Goal: Task Accomplishment & Management: Use online tool/utility

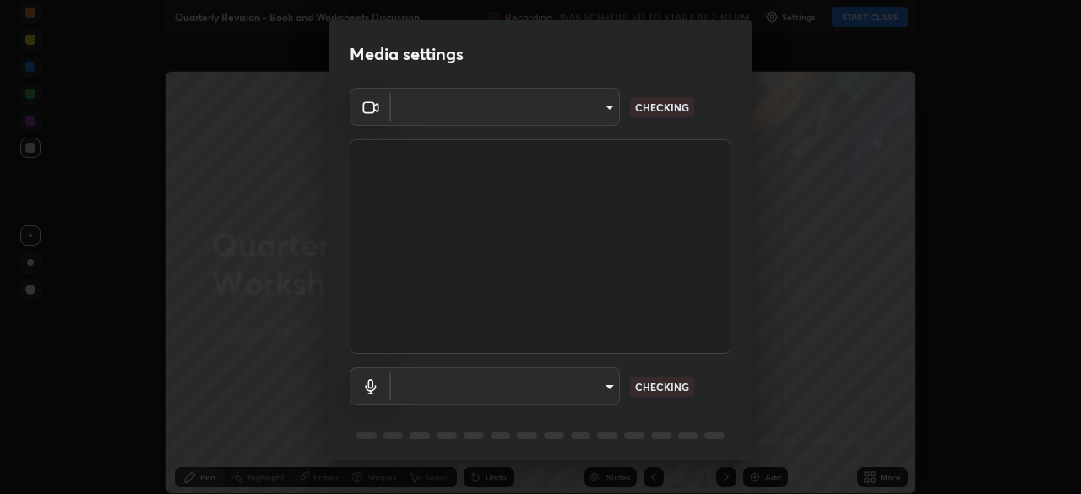
type input "5204e49b19dfb47b934bd0def1c8e1a00b2014265d57ee16b47da032bff83a8c"
type input "default"
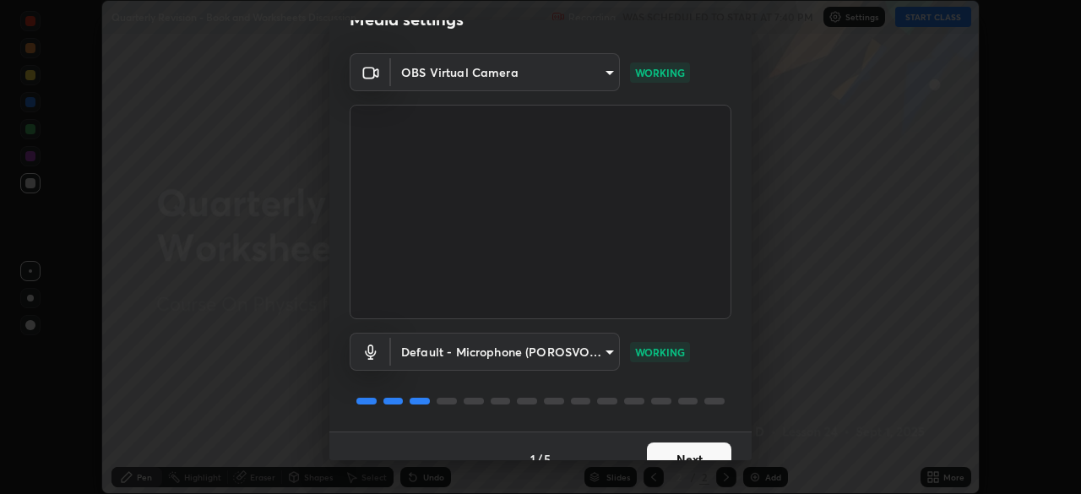
scroll to position [60, 0]
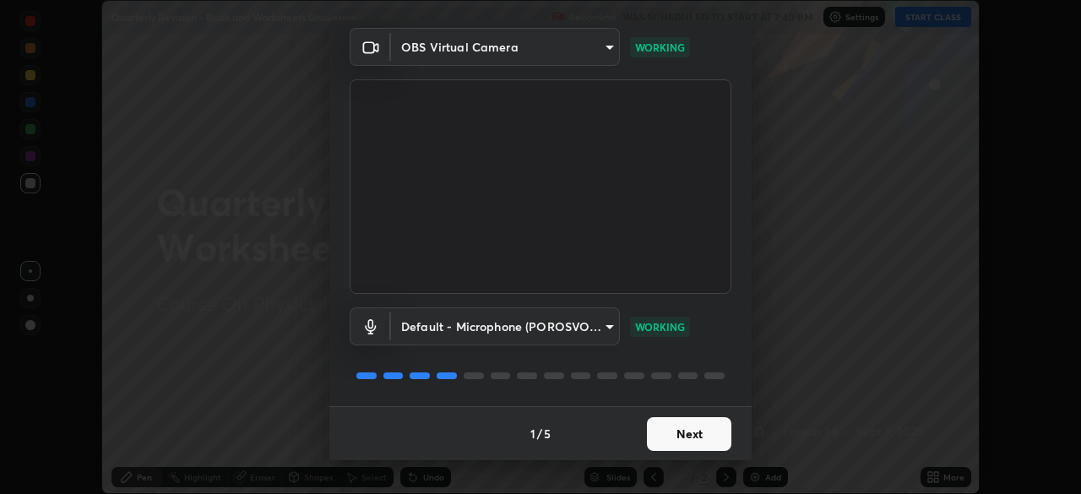
click at [705, 428] on button "Next" at bounding box center [689, 434] width 84 height 34
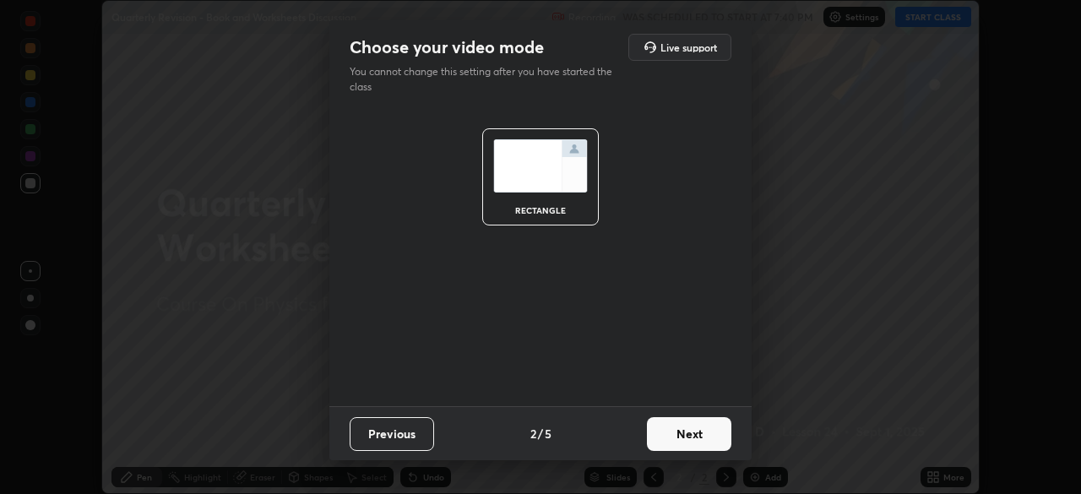
click at [705, 430] on button "Next" at bounding box center [689, 434] width 84 height 34
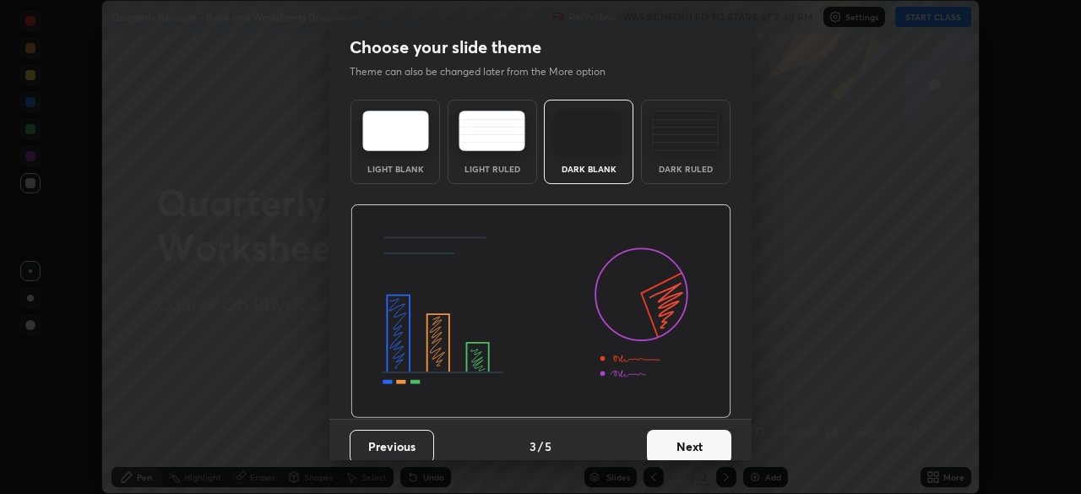
click at [708, 438] on button "Next" at bounding box center [689, 447] width 84 height 34
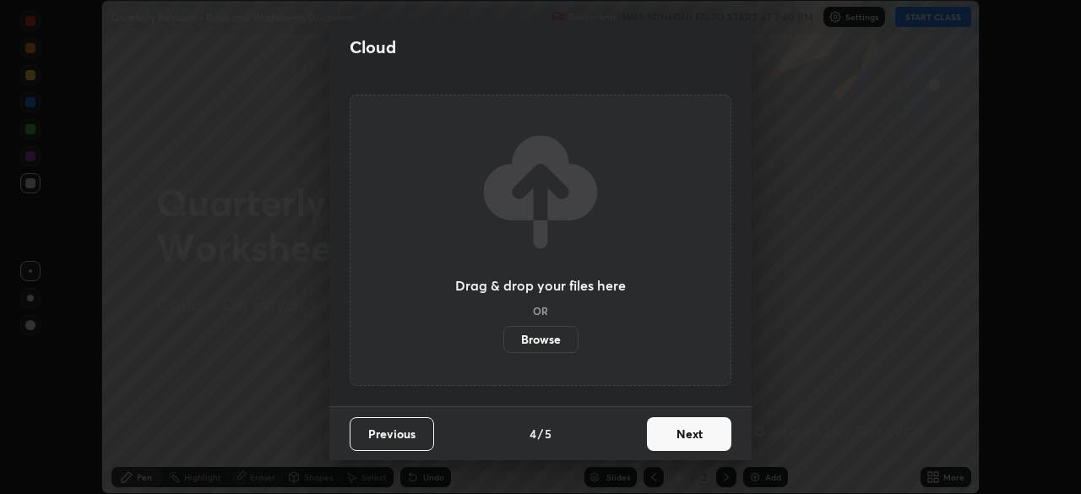
click at [705, 436] on button "Next" at bounding box center [689, 434] width 84 height 34
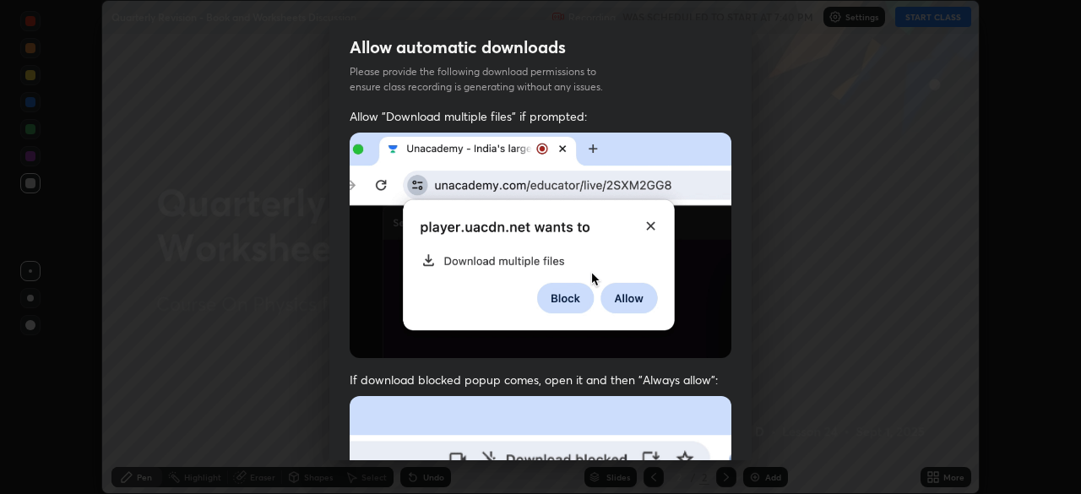
click at [651, 217] on img at bounding box center [541, 246] width 382 height 226
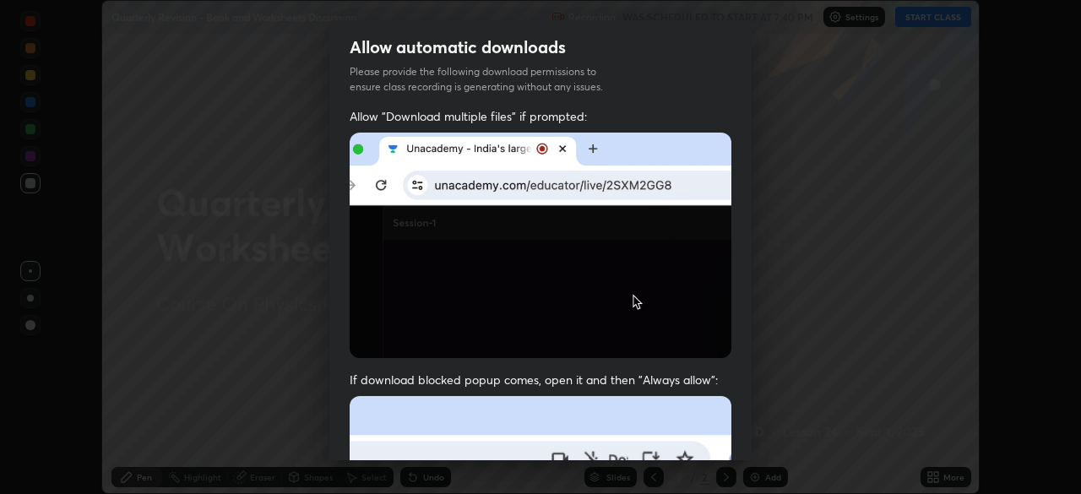
click at [638, 224] on img at bounding box center [541, 246] width 382 height 226
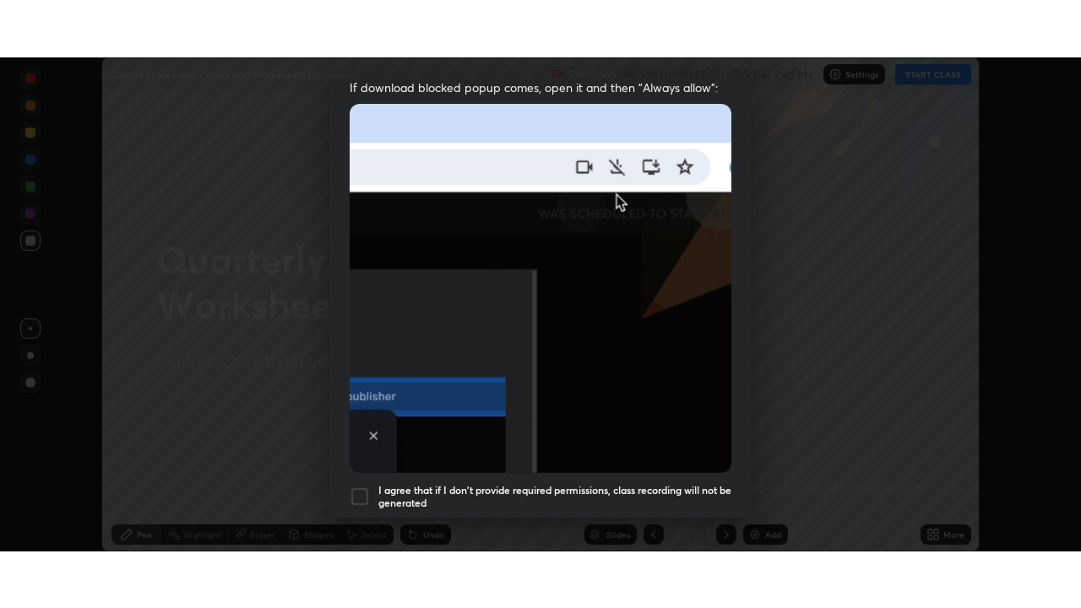
scroll to position [405, 0]
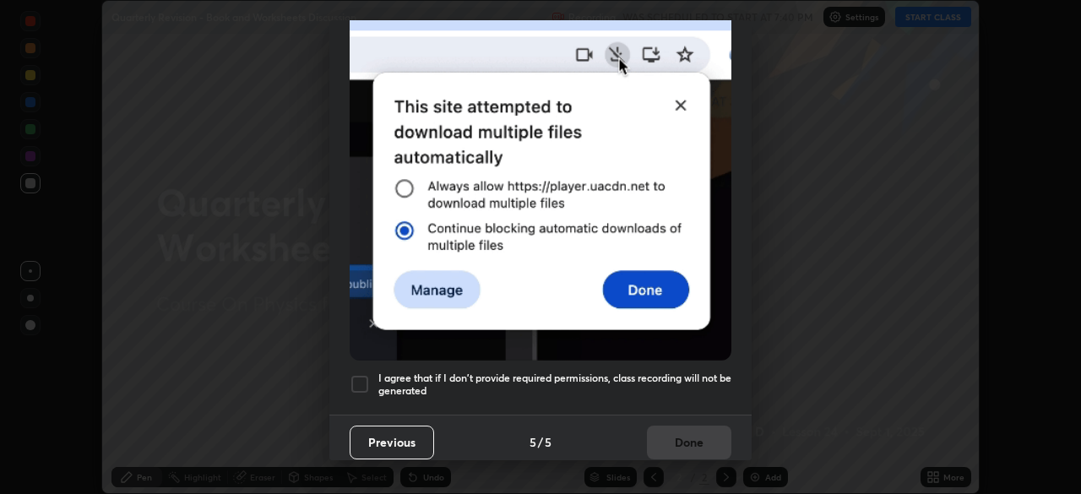
click at [362, 374] on div at bounding box center [360, 384] width 20 height 20
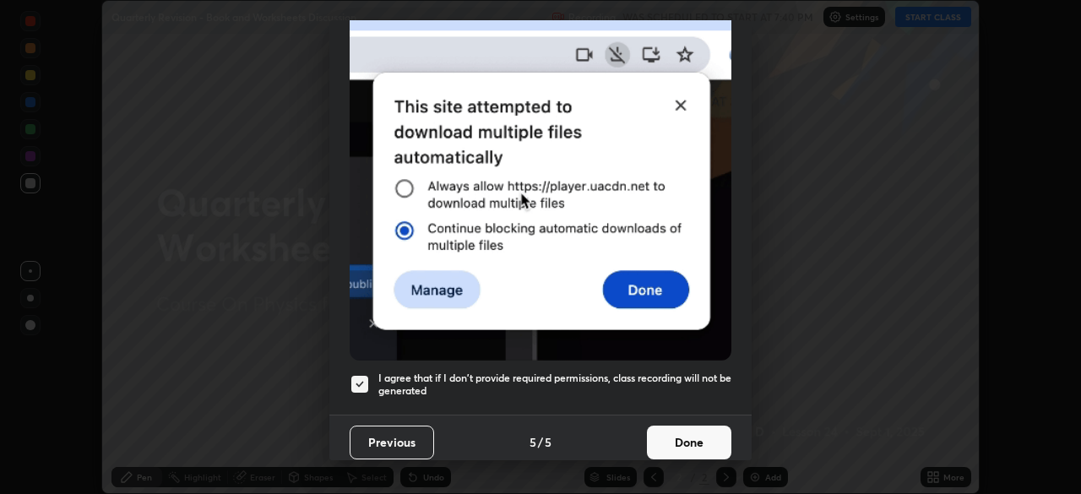
click at [690, 427] on button "Done" at bounding box center [689, 443] width 84 height 34
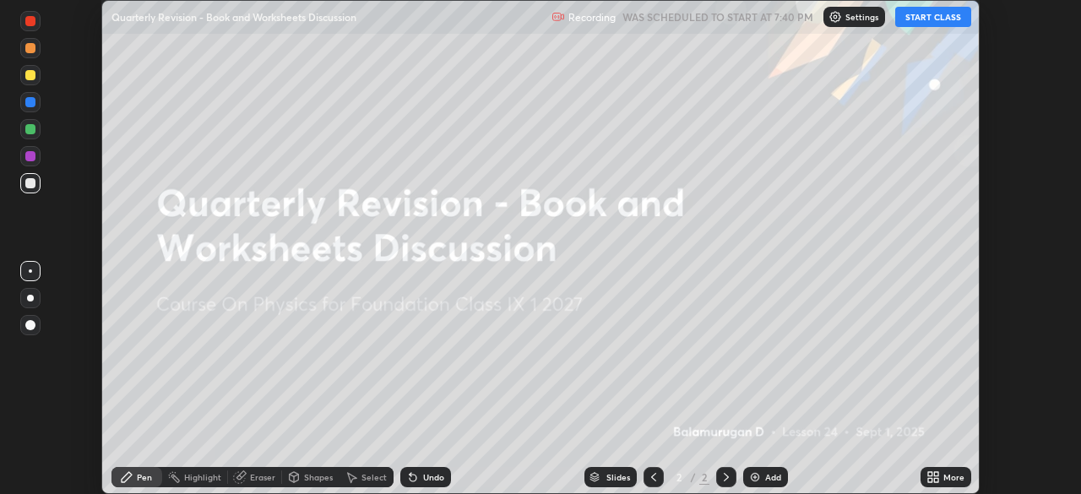
click at [961, 480] on div "More" at bounding box center [954, 477] width 21 height 8
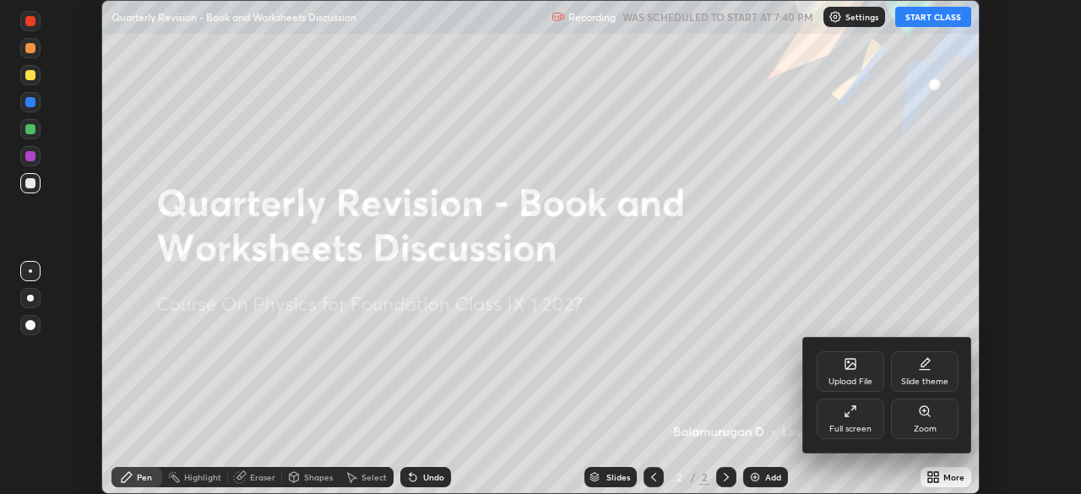
click at [727, 471] on div at bounding box center [540, 247] width 1081 height 494
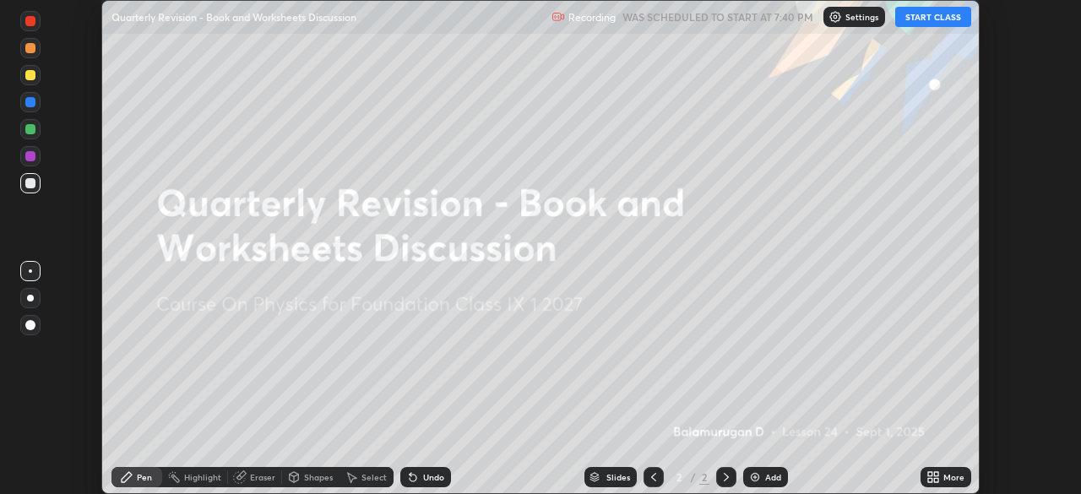
click at [765, 468] on div "Add" at bounding box center [765, 477] width 45 height 20
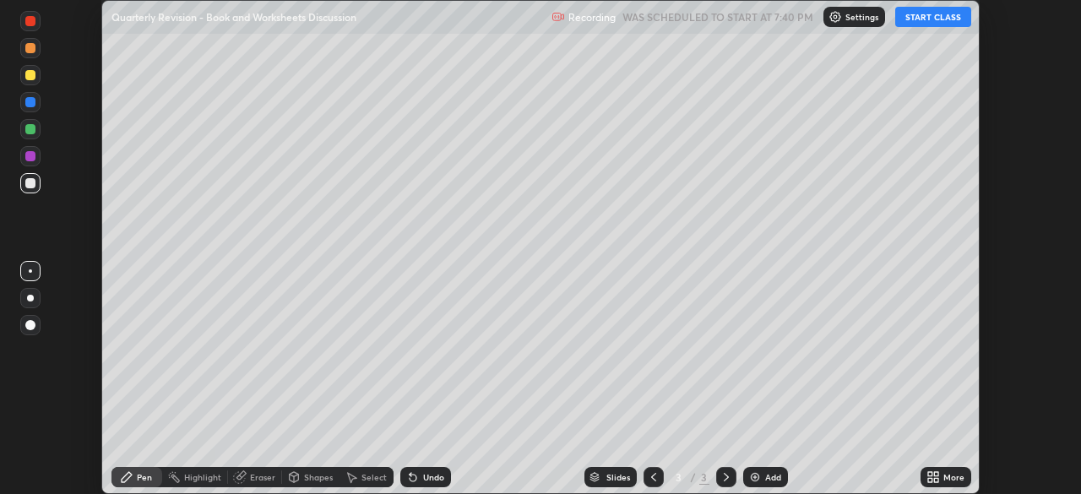
click at [956, 476] on div "More" at bounding box center [954, 477] width 21 height 8
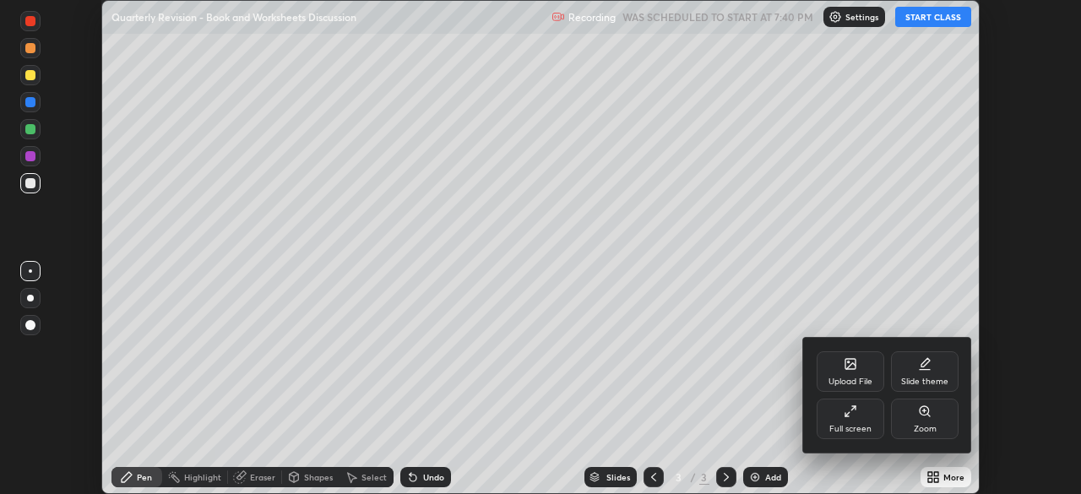
click at [861, 418] on div "Full screen" at bounding box center [851, 419] width 68 height 41
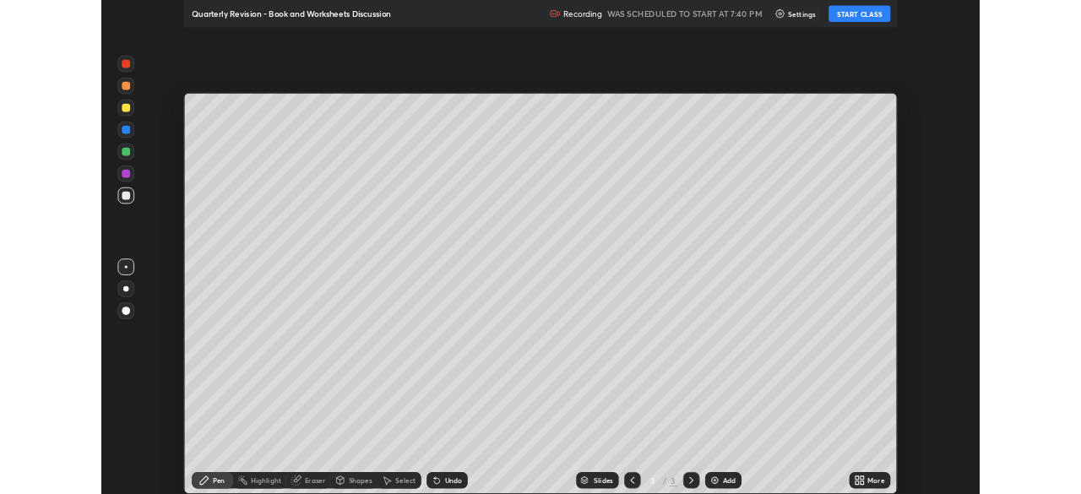
scroll to position [608, 1081]
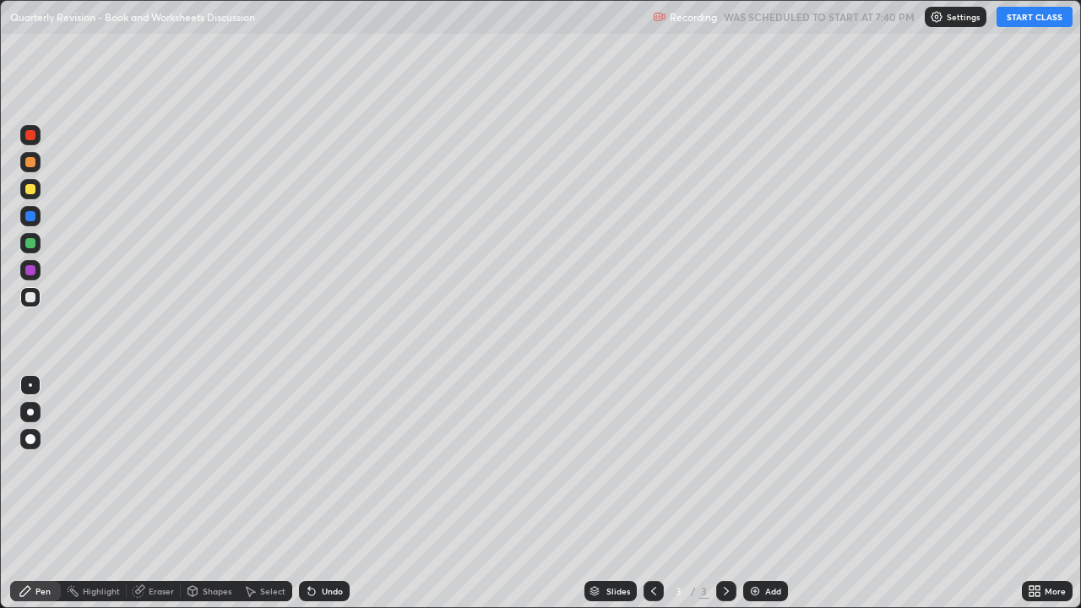
click at [324, 493] on div "Undo" at bounding box center [324, 591] width 51 height 20
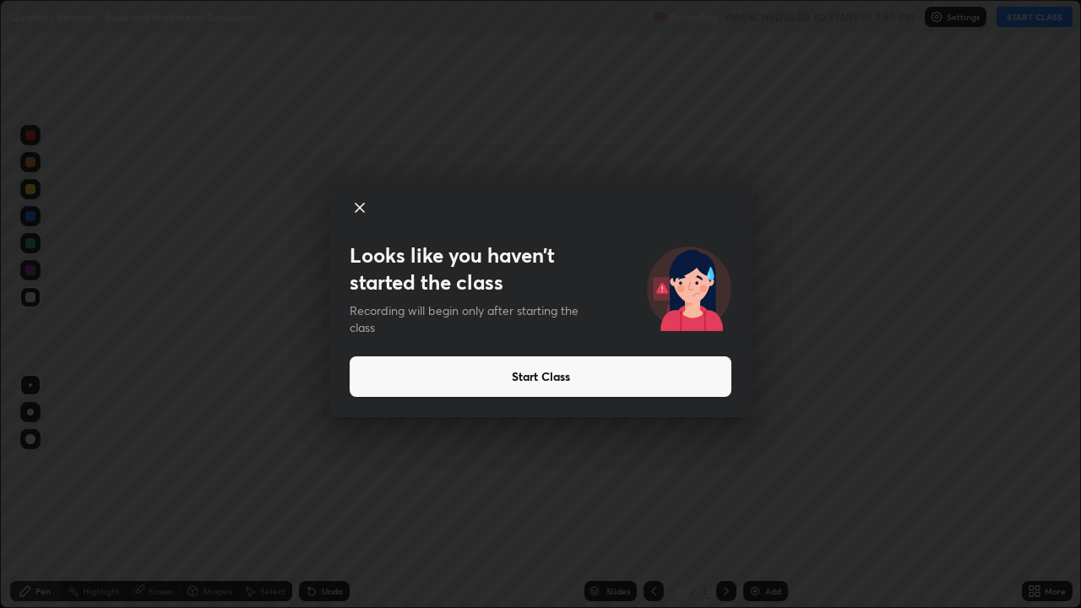
click at [367, 206] on icon at bounding box center [360, 208] width 20 height 20
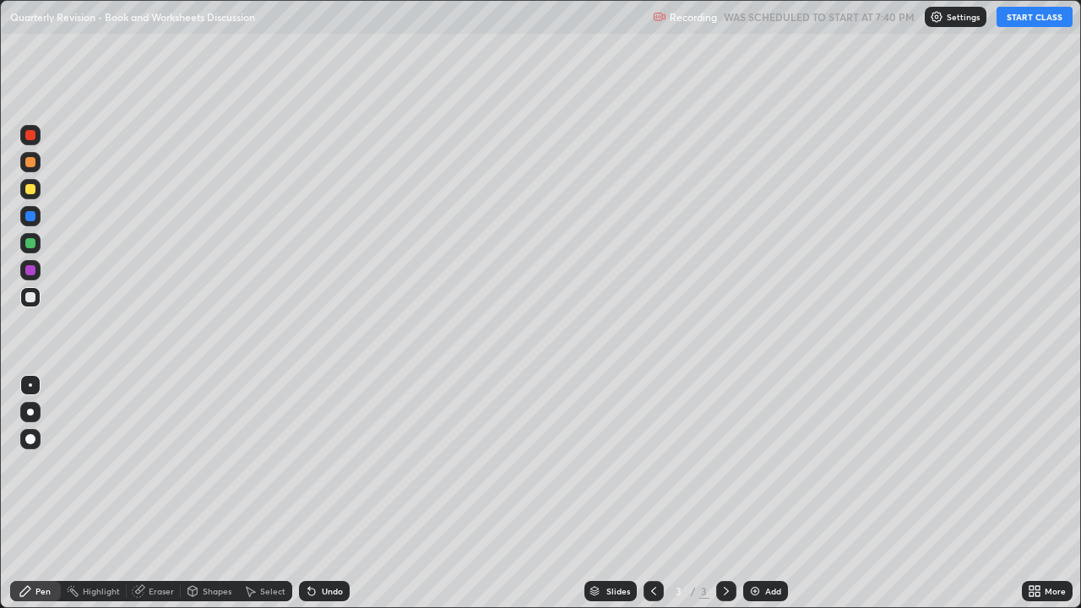
click at [1050, 493] on div "More" at bounding box center [1047, 591] width 51 height 20
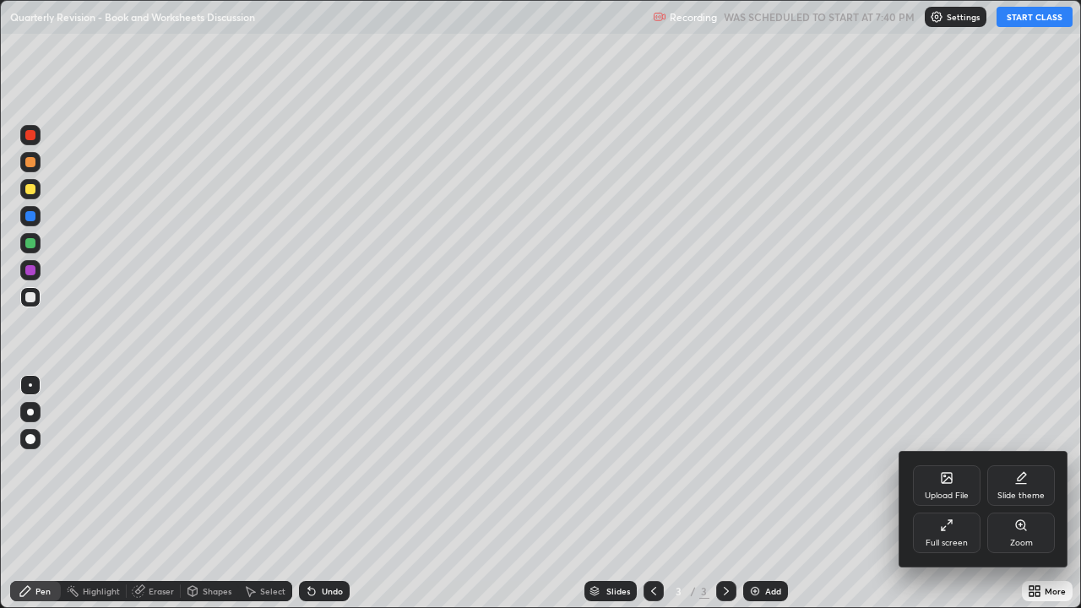
click at [955, 481] on div "Upload File" at bounding box center [947, 486] width 68 height 41
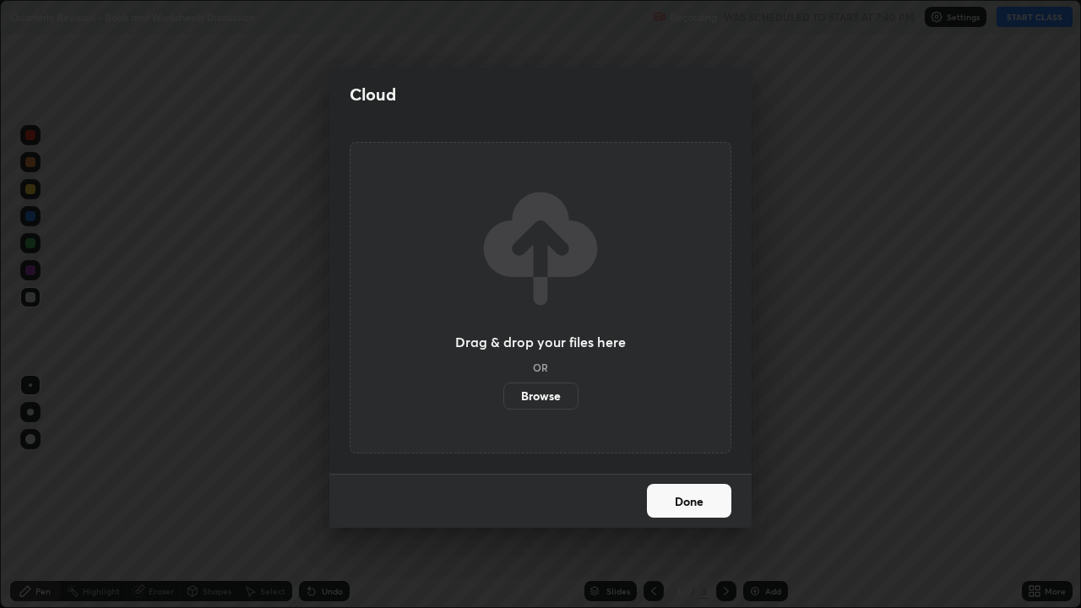
click at [554, 404] on label "Browse" at bounding box center [541, 396] width 75 height 27
click at [504, 404] on input "Browse" at bounding box center [504, 396] width 0 height 27
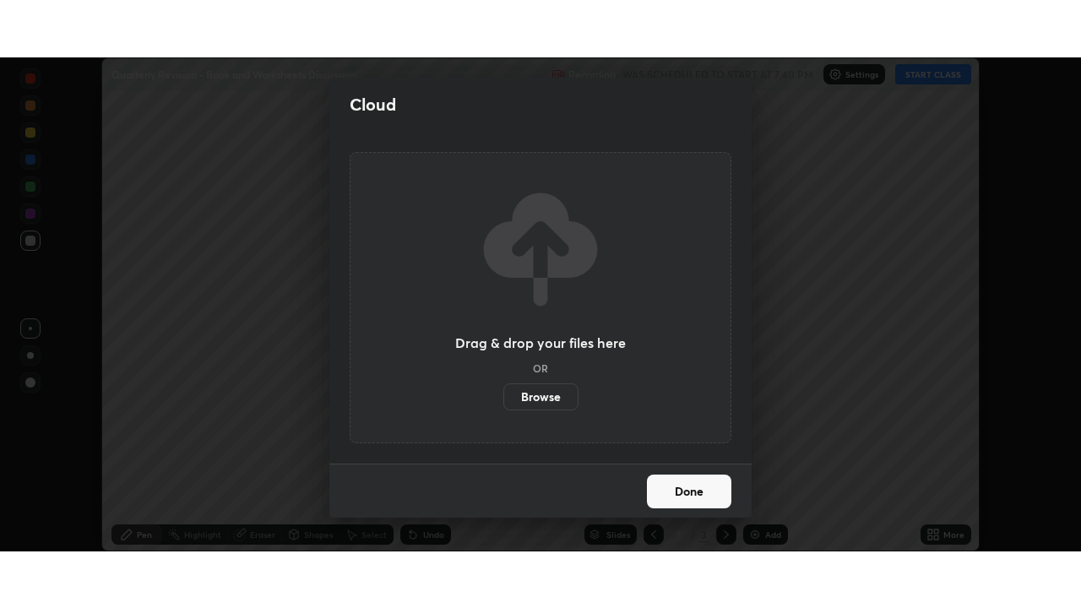
scroll to position [83994, 83406]
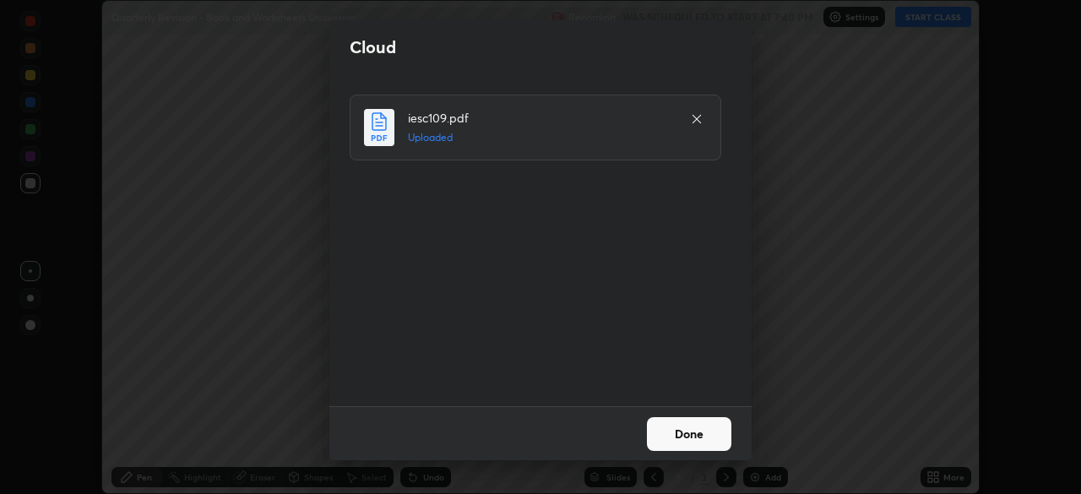
click at [706, 424] on button "Done" at bounding box center [689, 434] width 84 height 34
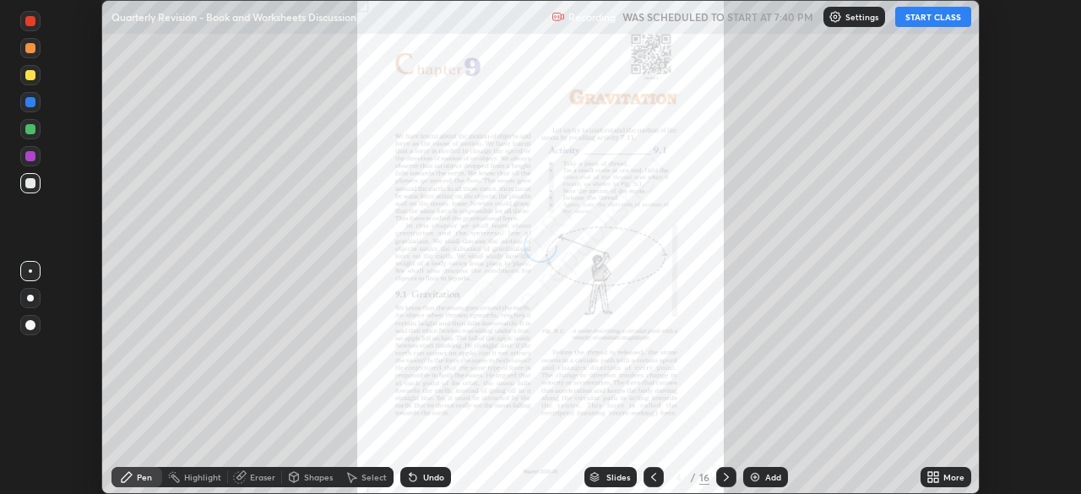
click at [727, 478] on icon at bounding box center [727, 478] width 14 height 14
click at [725, 477] on icon at bounding box center [727, 478] width 14 height 14
click at [727, 477] on icon at bounding box center [726, 477] width 5 height 8
click at [724, 472] on icon at bounding box center [727, 478] width 14 height 14
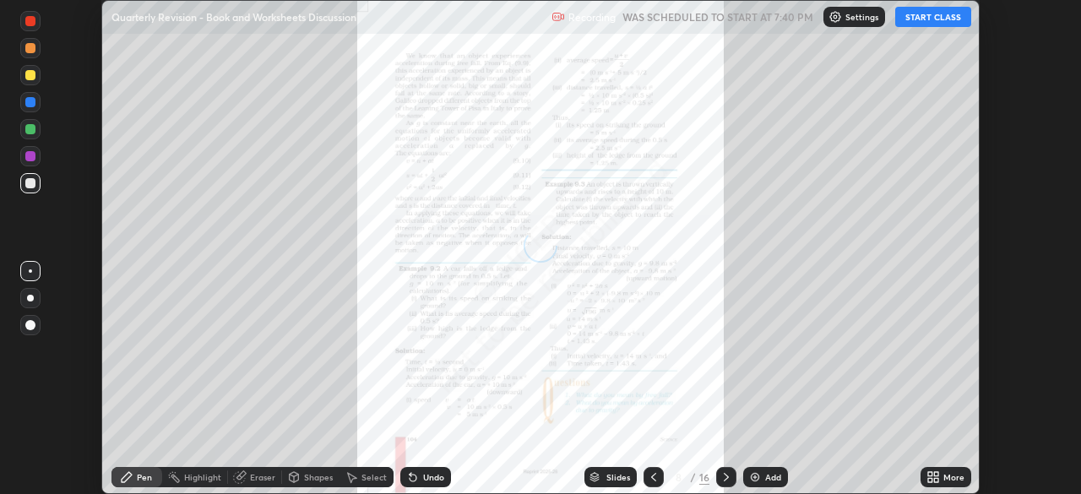
click at [724, 472] on icon at bounding box center [727, 478] width 14 height 14
click at [727, 477] on icon at bounding box center [726, 477] width 5 height 8
click at [725, 473] on icon at bounding box center [727, 478] width 14 height 14
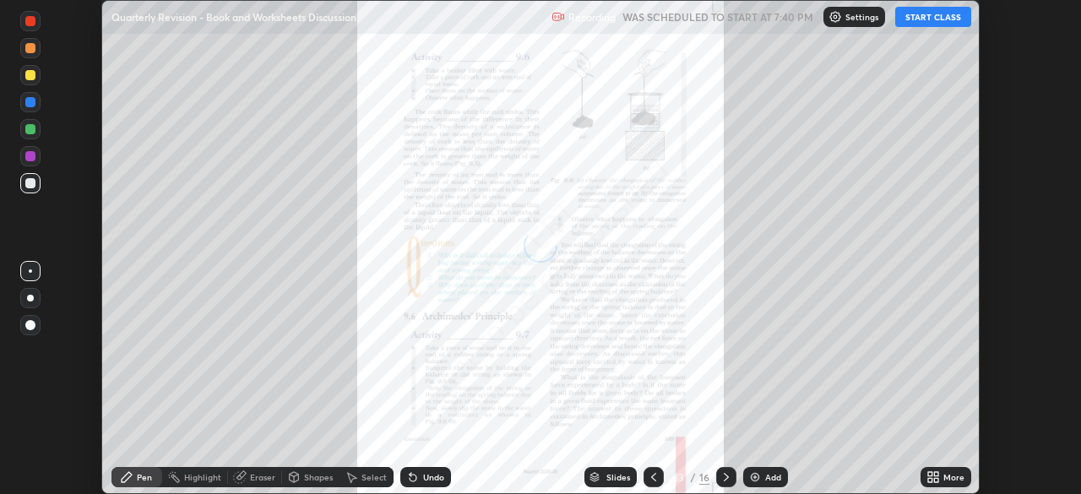
click at [725, 473] on icon at bounding box center [727, 478] width 14 height 14
click at [725, 477] on icon at bounding box center [727, 478] width 14 height 14
click at [652, 477] on icon at bounding box center [654, 478] width 14 height 14
click at [948, 477] on div "More" at bounding box center [954, 477] width 21 height 8
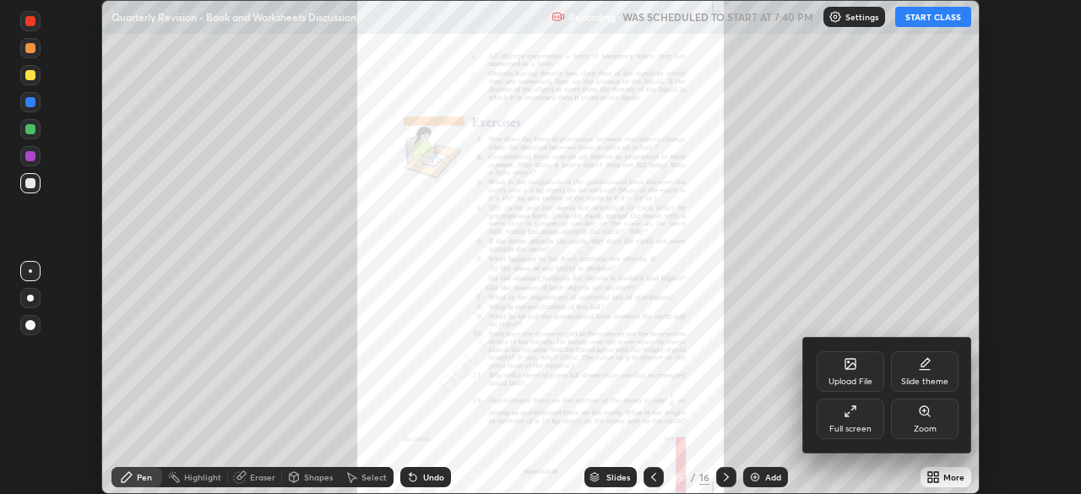
click at [866, 414] on div "Full screen" at bounding box center [851, 419] width 68 height 41
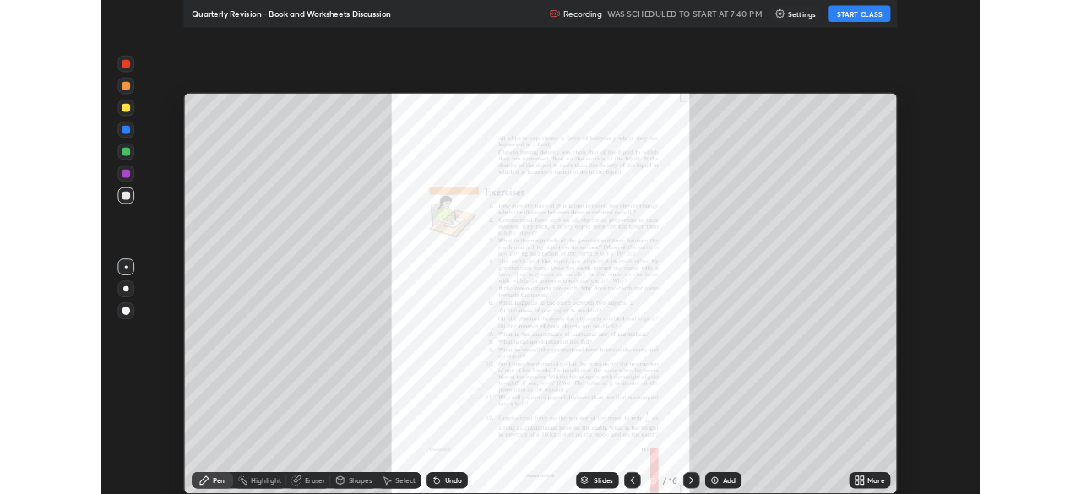
scroll to position [608, 1081]
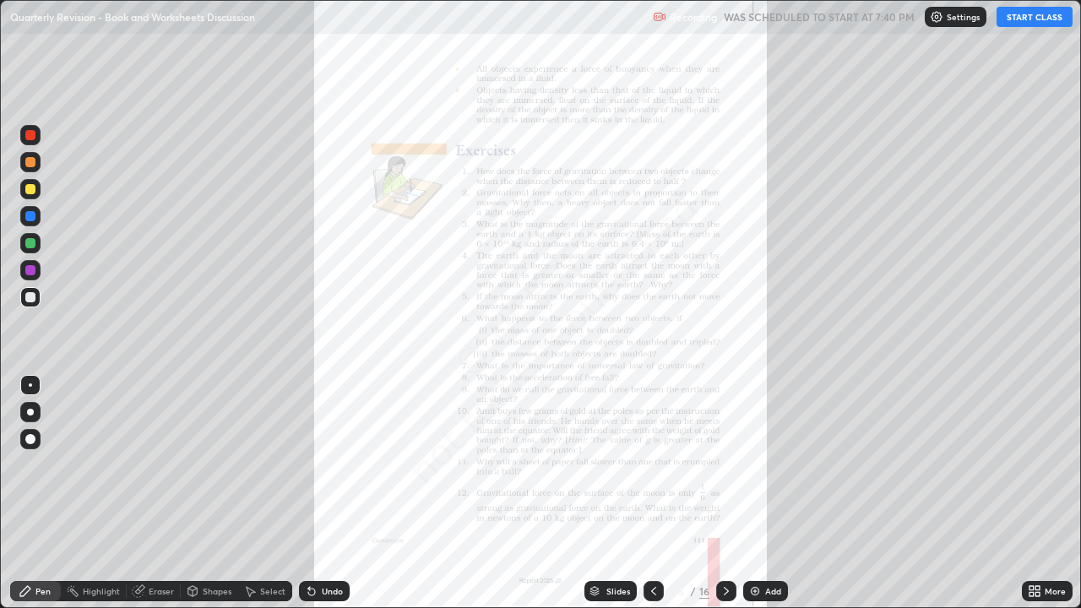
click at [1059, 493] on div "More" at bounding box center [1055, 591] width 21 height 8
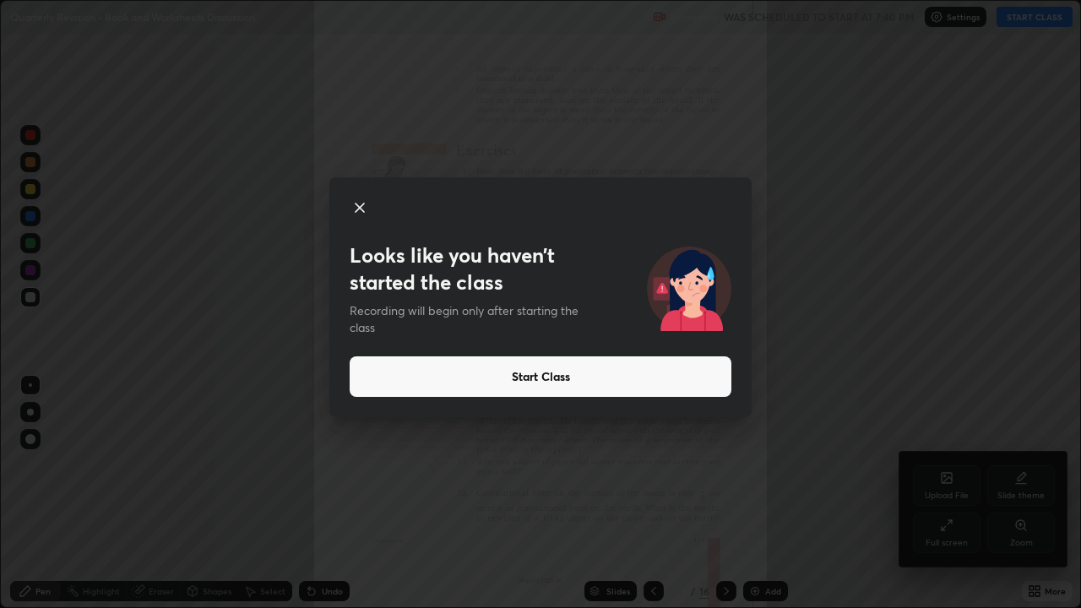
click at [360, 208] on icon at bounding box center [360, 208] width 8 height 8
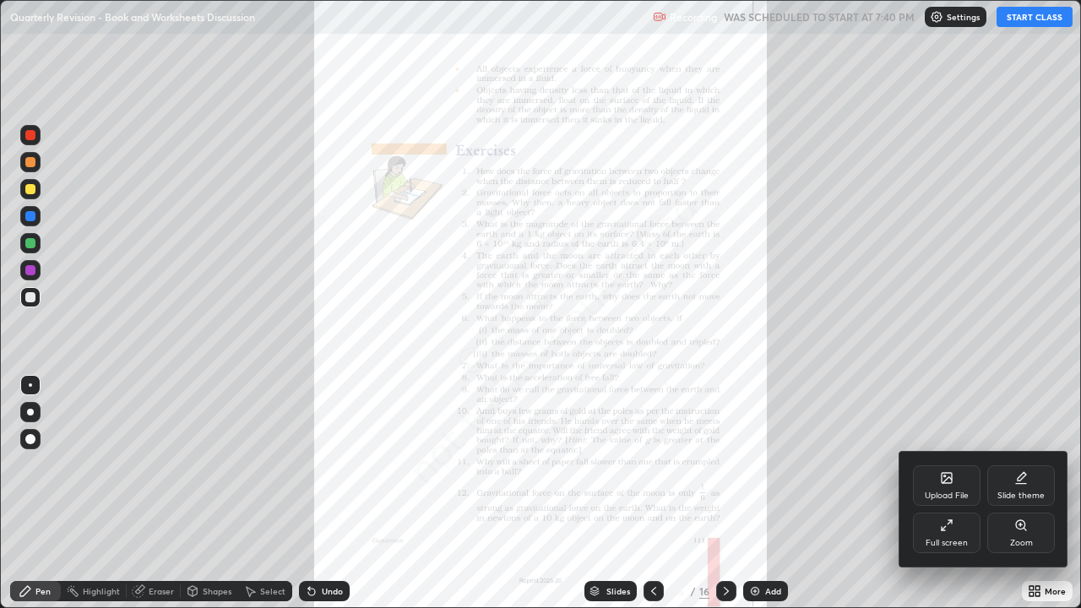
click at [1025, 493] on icon at bounding box center [1025, 529] width 3 height 3
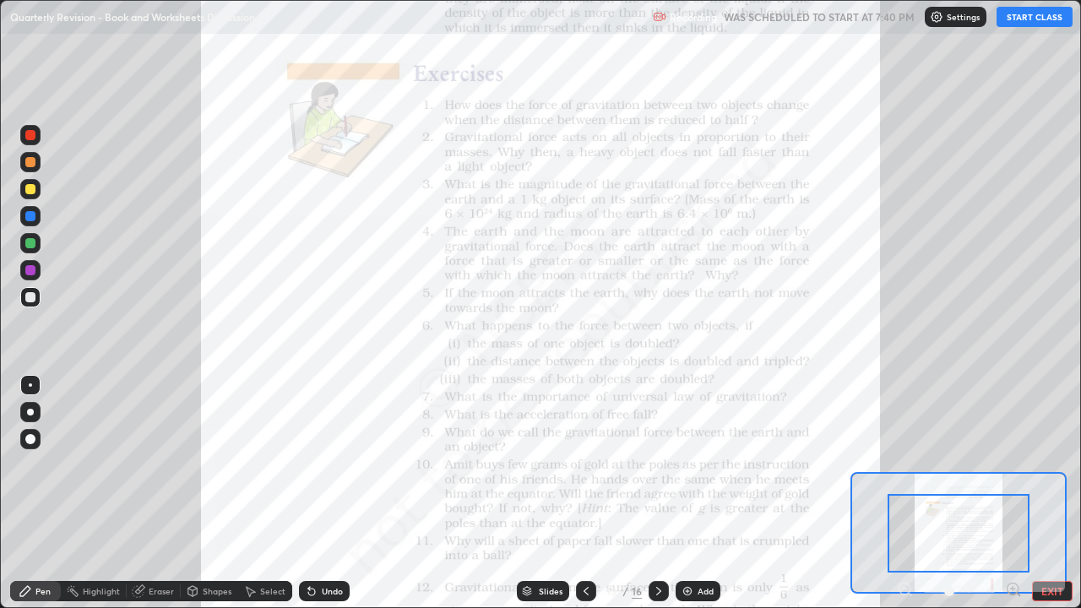
click at [1013, 493] on icon at bounding box center [1013, 589] width 4 height 0
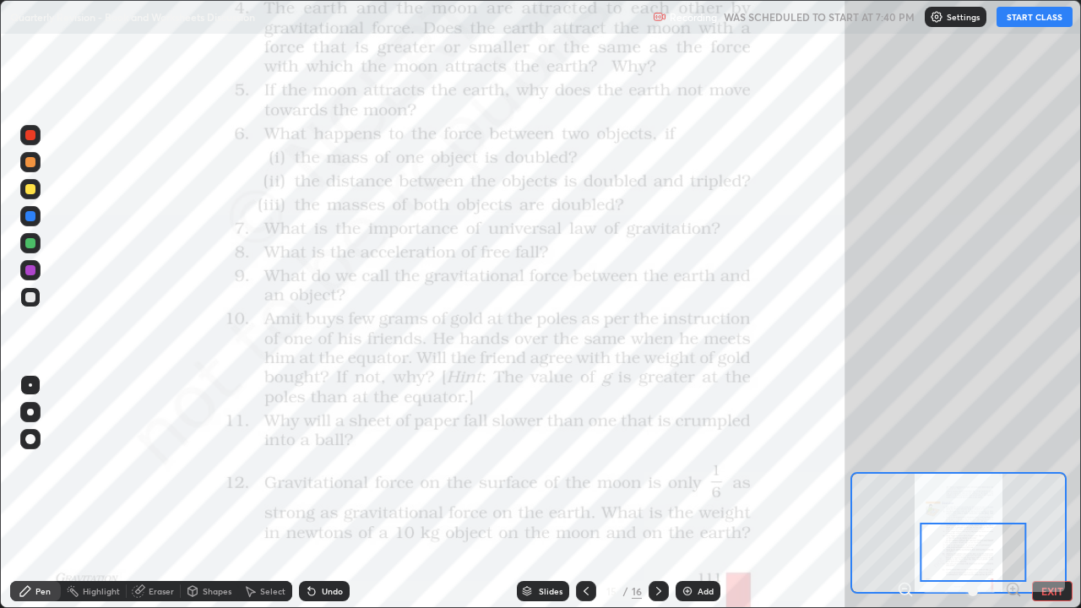
click at [1035, 15] on button "START CLASS" at bounding box center [1035, 17] width 76 height 20
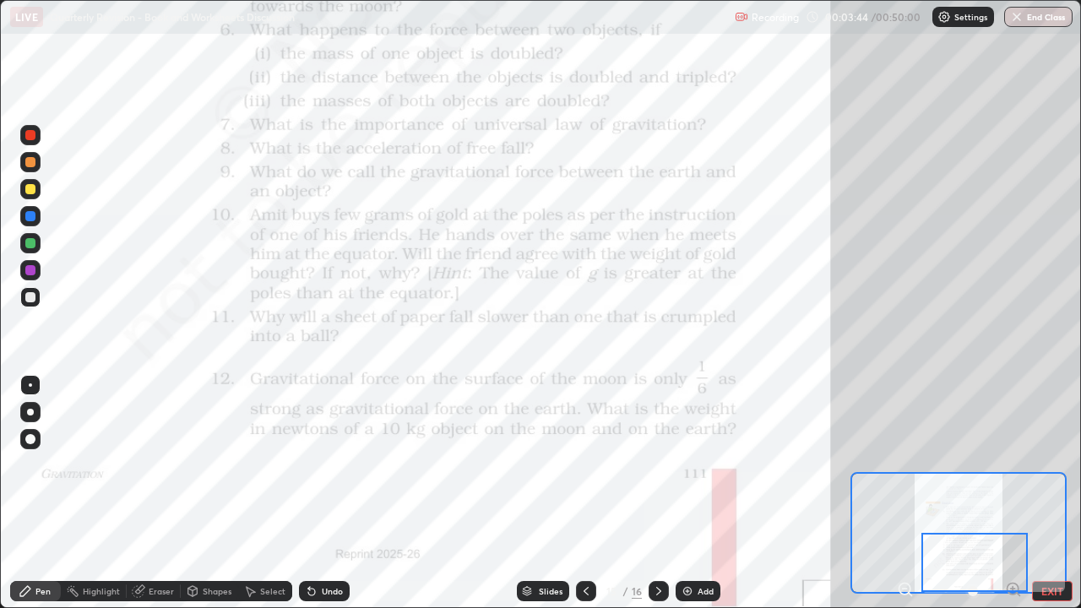
click at [31, 293] on div at bounding box center [30, 297] width 10 height 10
click at [36, 210] on div at bounding box center [30, 216] width 20 height 20
click at [799, 30] on div "Recording 00:05:47 / 00:50:00 Settings End Class" at bounding box center [904, 17] width 338 height 33
click at [762, 33] on div "Recording" at bounding box center [767, 17] width 64 height 33
click at [764, 33] on div "Recording" at bounding box center [767, 17] width 64 height 33
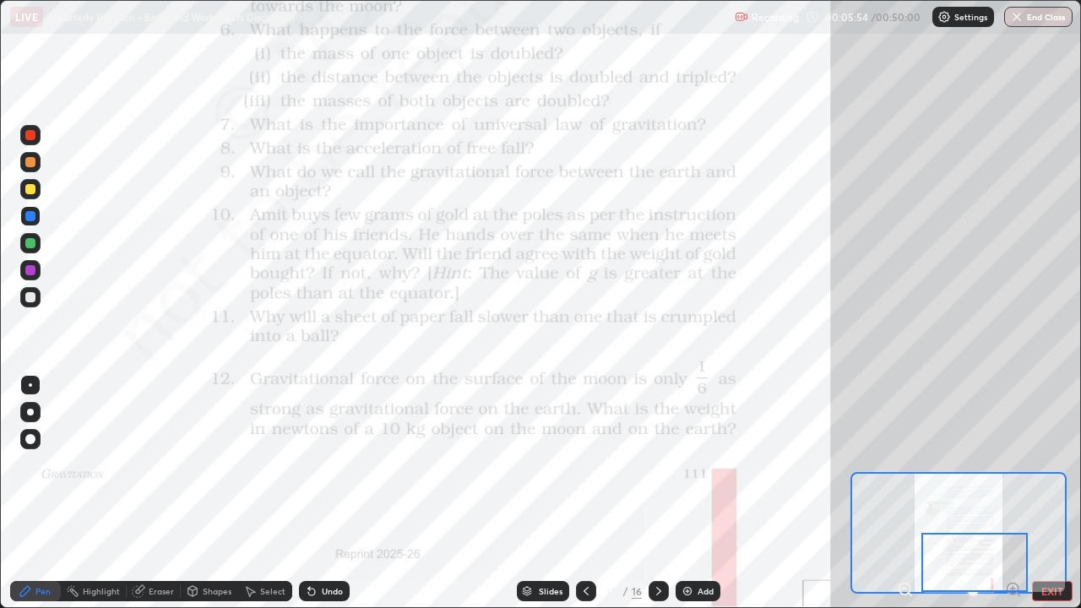
click at [780, 31] on div "Recording" at bounding box center [767, 17] width 64 height 33
click at [657, 493] on icon at bounding box center [659, 592] width 14 height 14
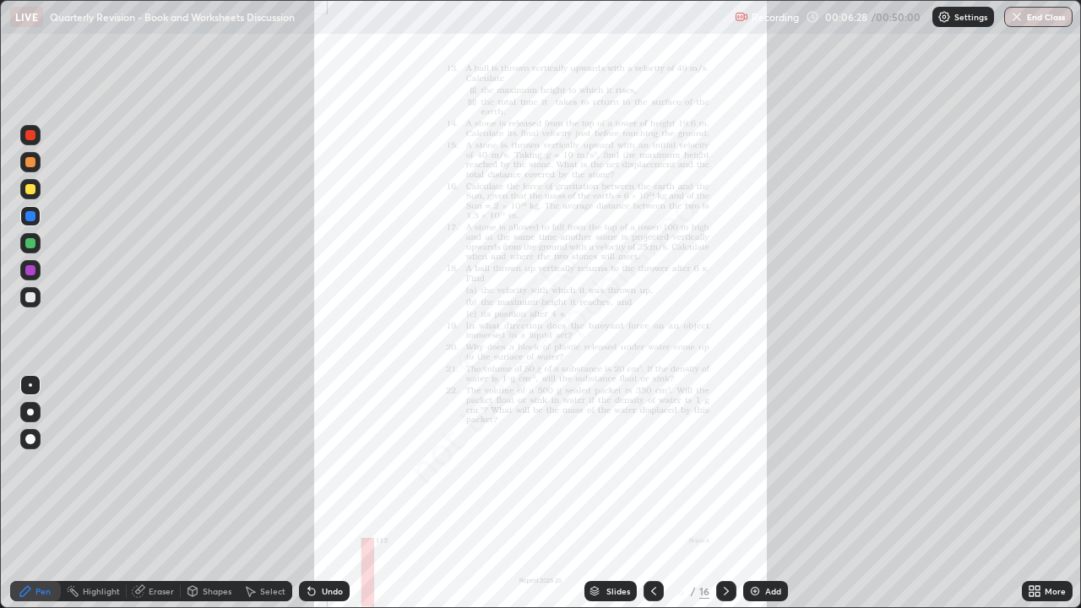
click at [717, 493] on div at bounding box center [726, 591] width 20 height 20
click at [1038, 493] on icon at bounding box center [1038, 594] width 4 height 4
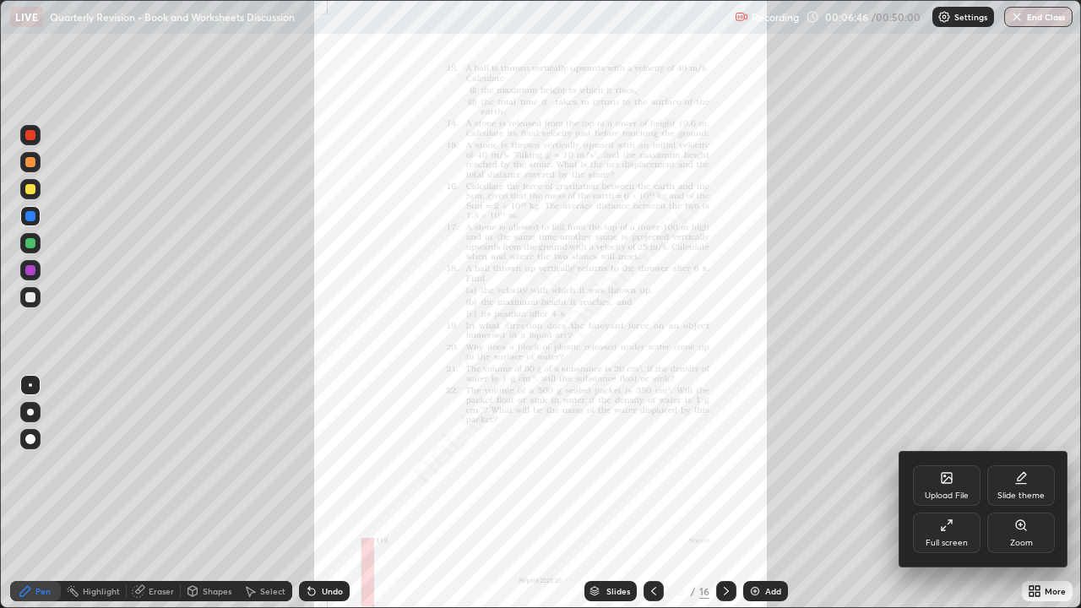
click at [946, 493] on icon at bounding box center [947, 526] width 14 height 14
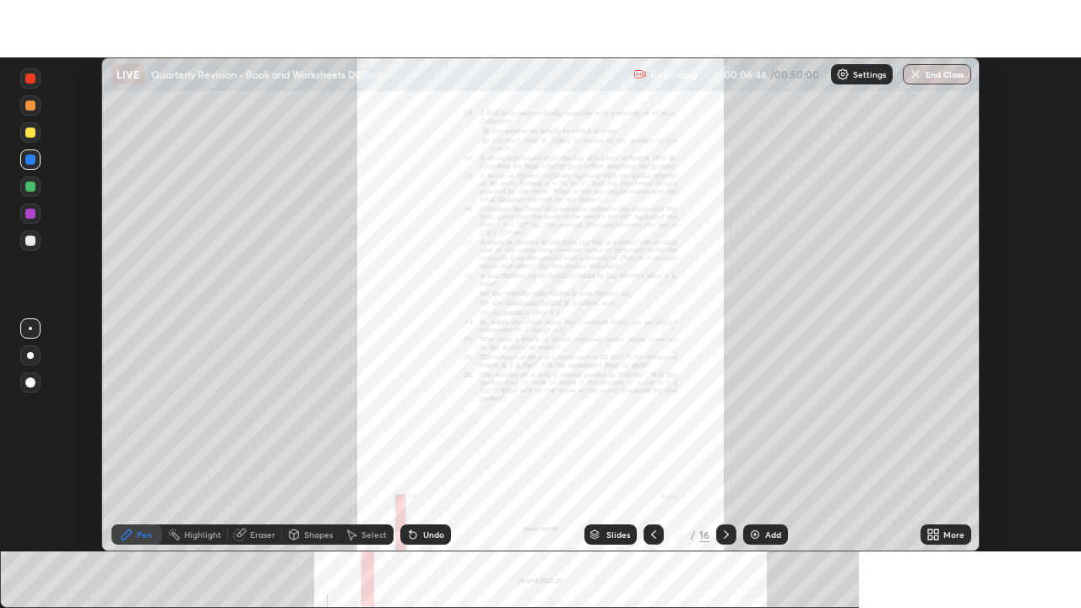
scroll to position [83994, 83406]
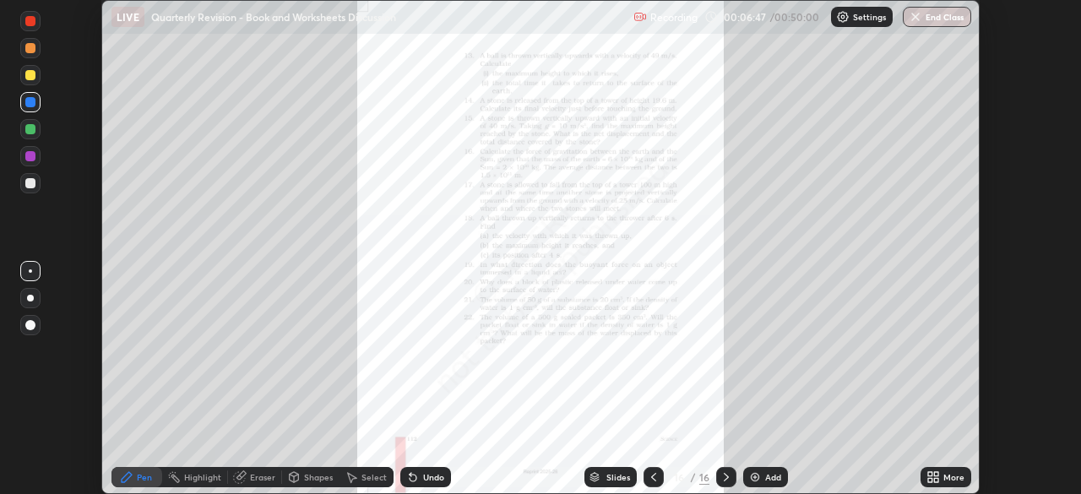
click at [956, 476] on div "More" at bounding box center [954, 477] width 21 height 8
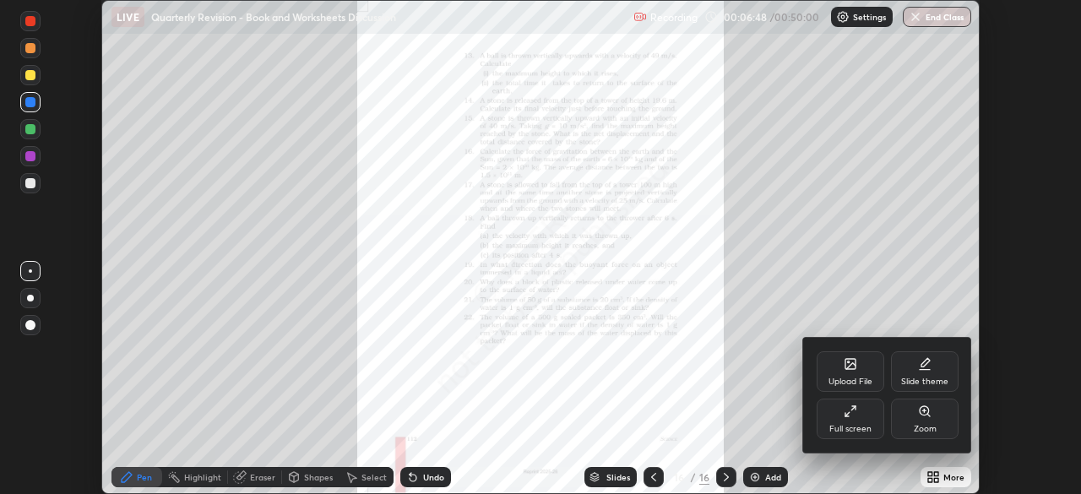
click at [852, 417] on icon at bounding box center [851, 412] width 14 height 14
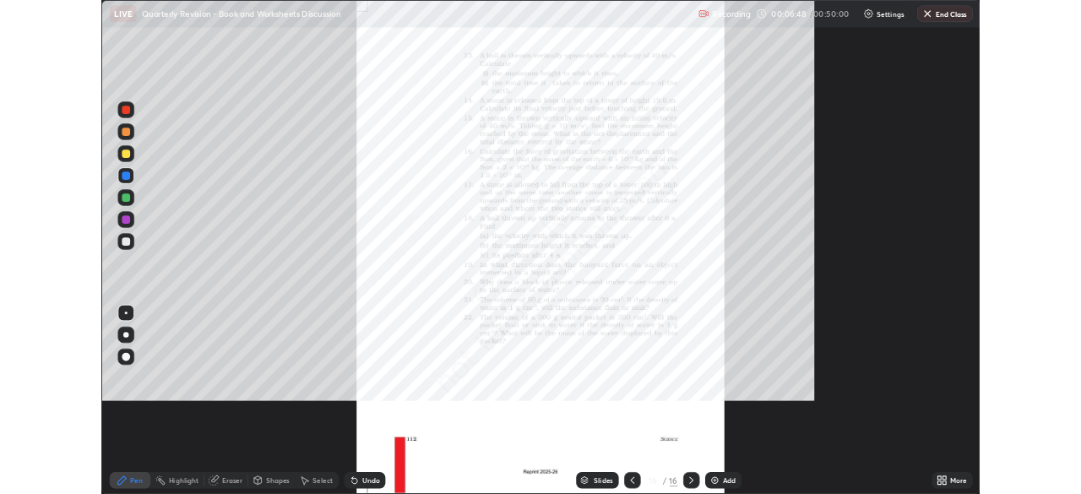
scroll to position [608, 1081]
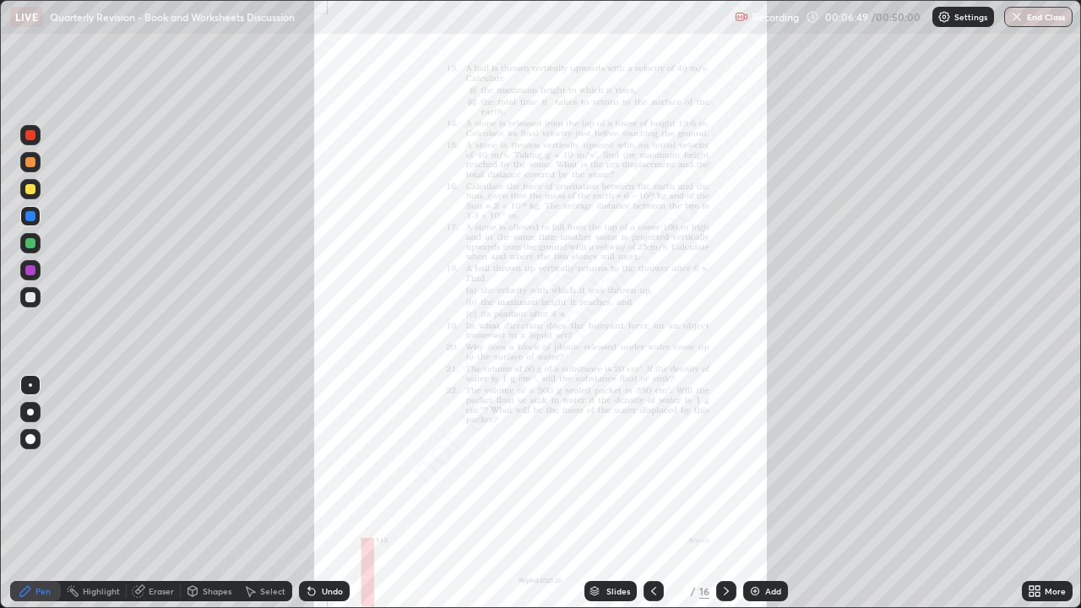
click at [1047, 493] on div "More" at bounding box center [1047, 591] width 51 height 20
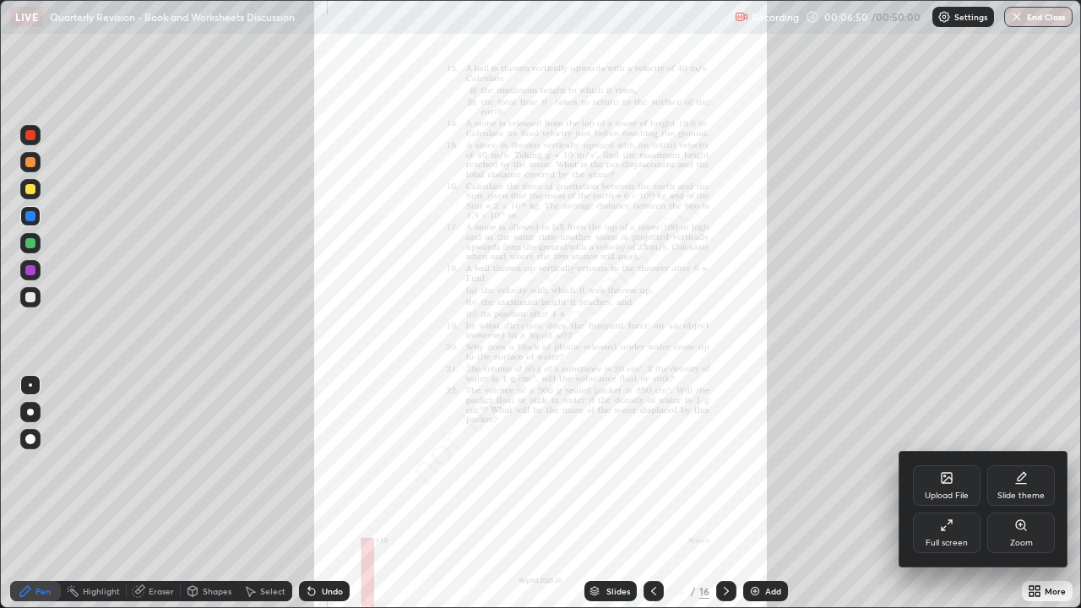
click at [1025, 493] on div "Zoom" at bounding box center [1022, 533] width 68 height 41
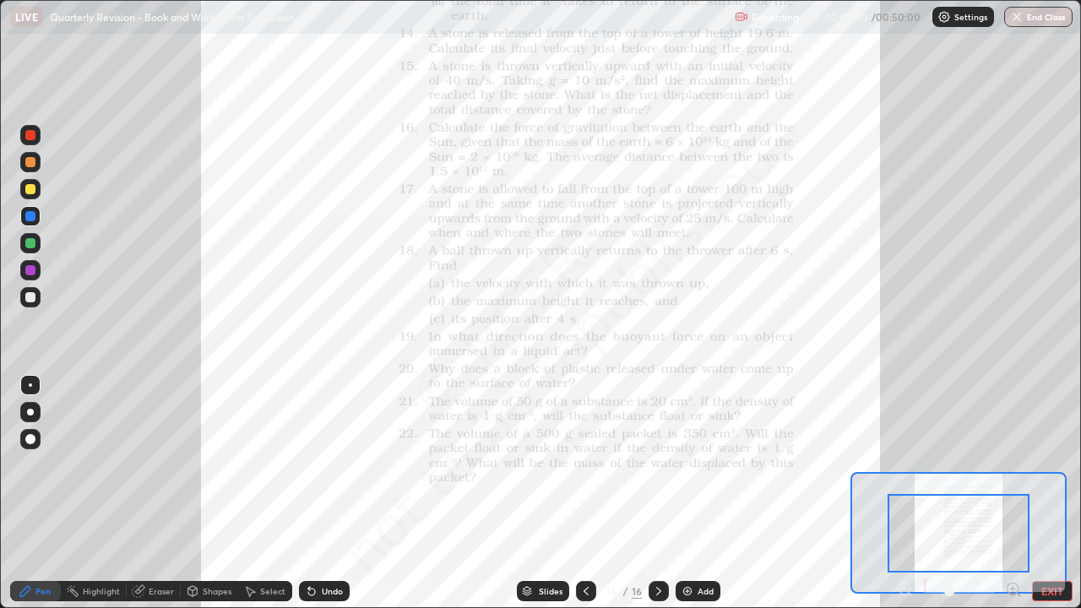
click at [1027, 493] on div at bounding box center [959, 533] width 142 height 79
click at [1013, 493] on icon at bounding box center [1013, 589] width 4 height 0
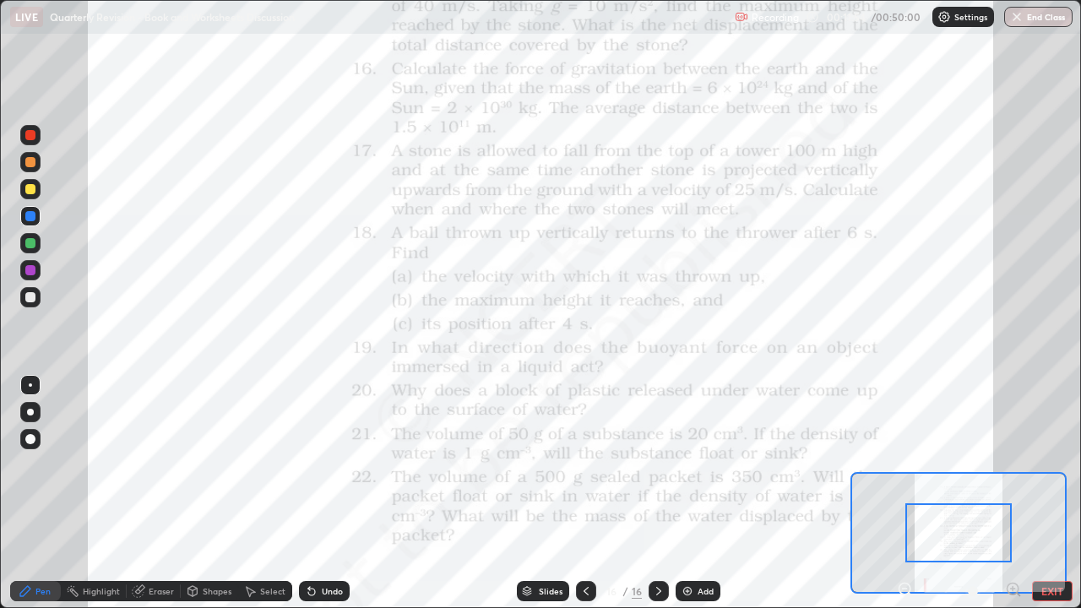
click at [709, 493] on div "Add" at bounding box center [706, 591] width 16 height 8
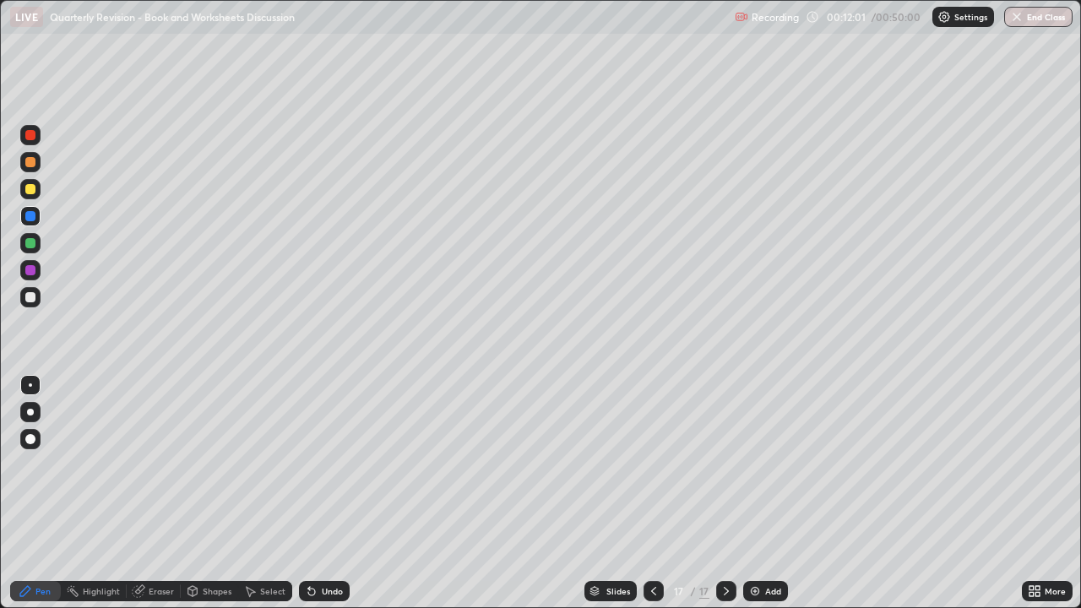
click at [27, 410] on div at bounding box center [30, 412] width 20 height 20
click at [30, 412] on div at bounding box center [30, 412] width 7 height 7
click at [26, 244] on div at bounding box center [30, 243] width 10 height 10
click at [28, 191] on div at bounding box center [30, 189] width 10 height 10
click at [24, 162] on div at bounding box center [30, 162] width 20 height 20
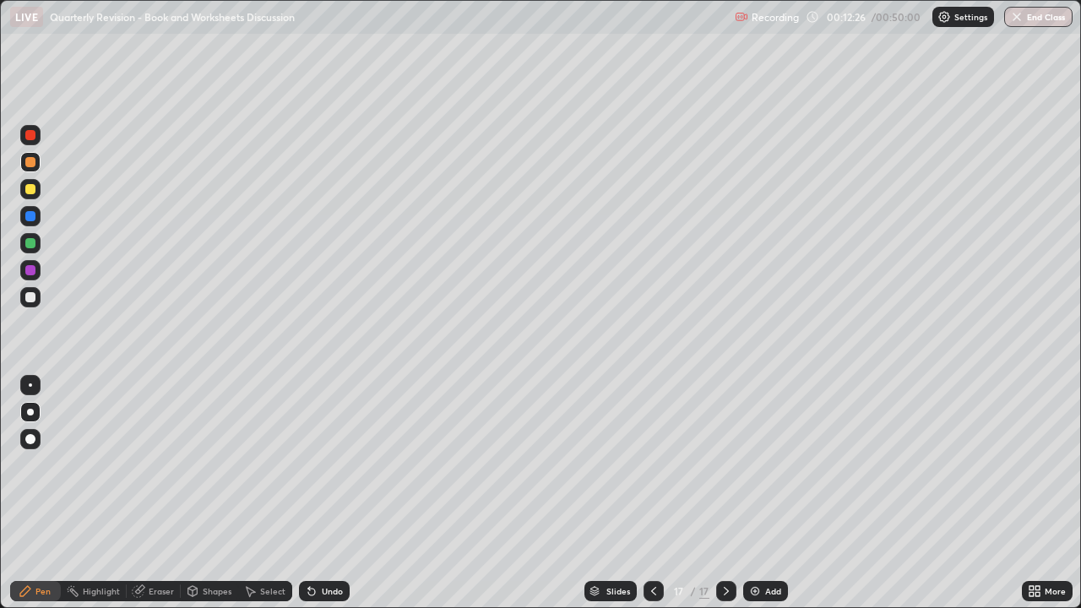
click at [27, 188] on div at bounding box center [30, 189] width 10 height 10
click at [29, 166] on div at bounding box center [30, 162] width 10 height 10
click at [26, 214] on div at bounding box center [30, 216] width 10 height 10
click at [260, 33] on div "LIVE Quarterly Revision - Book and Worksheets Discussion" at bounding box center [369, 17] width 718 height 34
click at [317, 493] on div "Undo" at bounding box center [324, 591] width 51 height 20
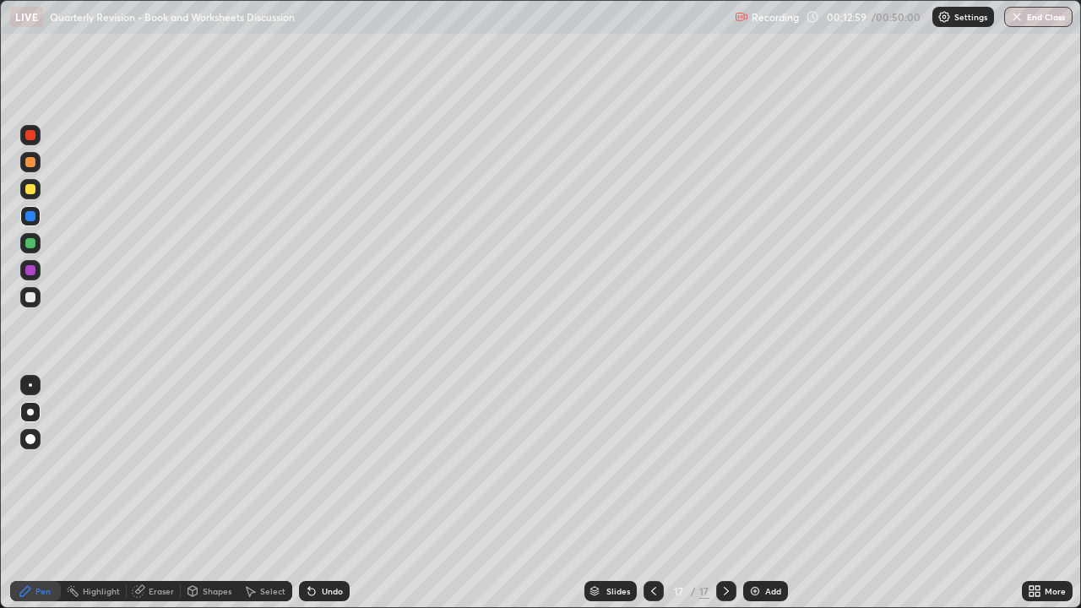
click at [322, 493] on div "Undo" at bounding box center [332, 591] width 21 height 8
click at [327, 493] on div "Undo" at bounding box center [324, 591] width 51 height 20
click at [646, 493] on div at bounding box center [654, 591] width 20 height 20
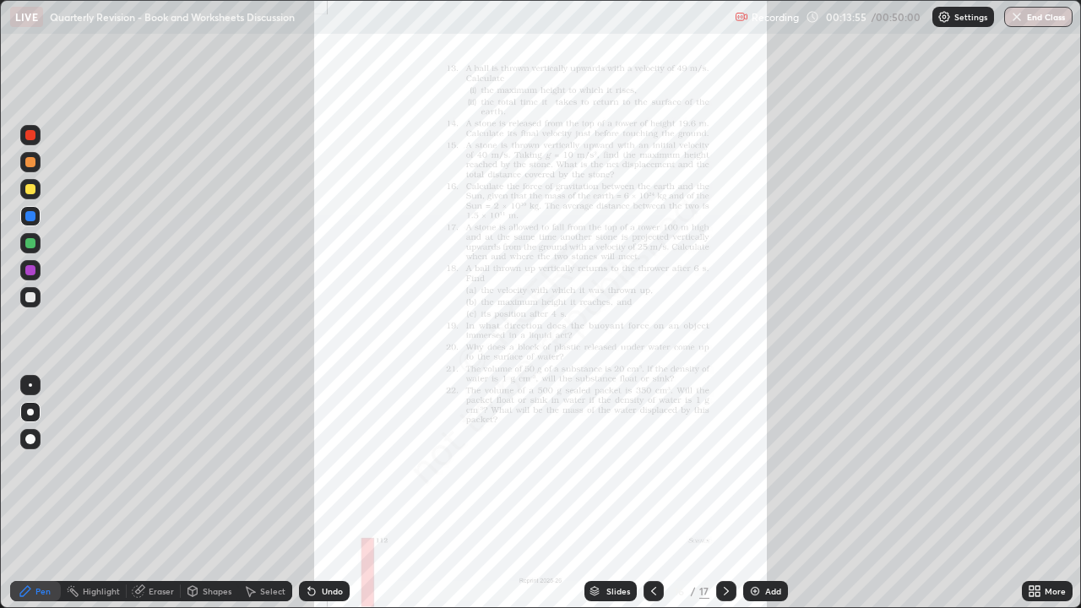
click at [725, 493] on icon at bounding box center [727, 592] width 14 height 14
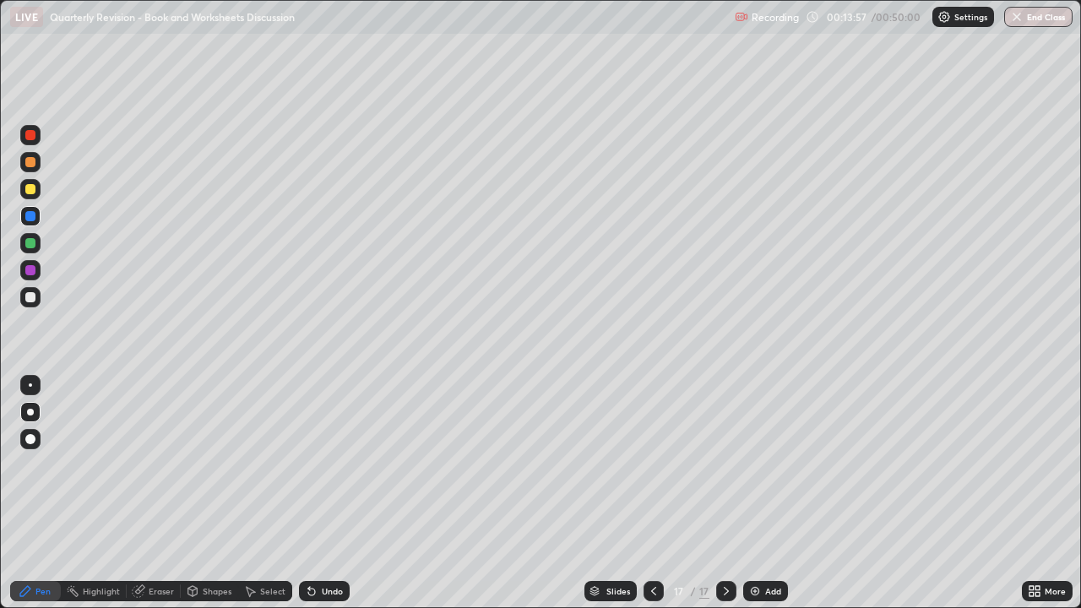
click at [30, 298] on div at bounding box center [30, 297] width 10 height 10
click at [30, 184] on div at bounding box center [30, 189] width 10 height 10
click at [652, 493] on icon at bounding box center [654, 592] width 14 height 14
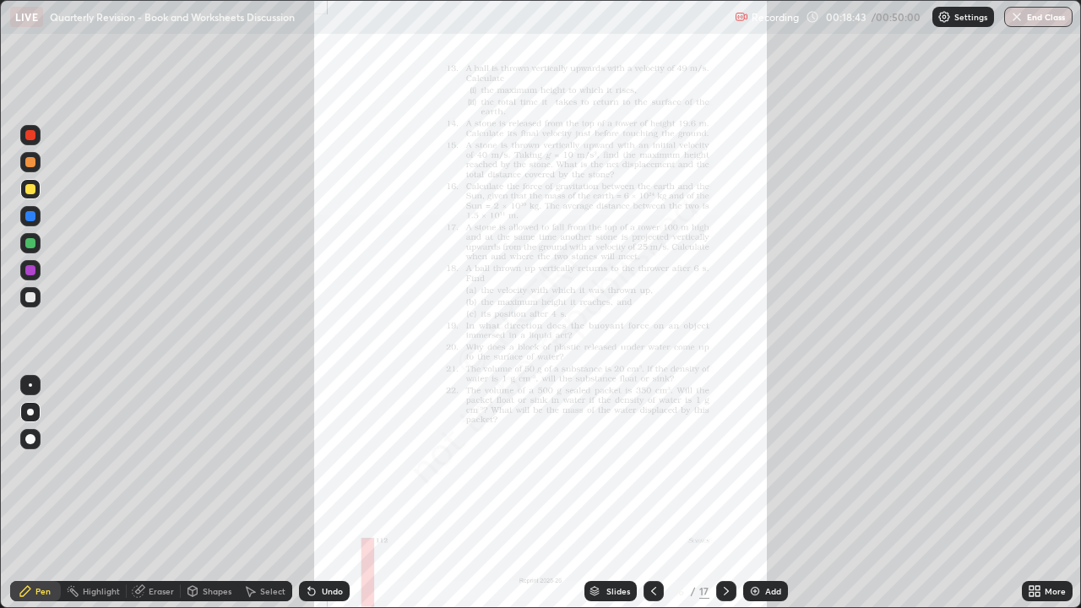
click at [726, 493] on icon at bounding box center [727, 592] width 14 height 14
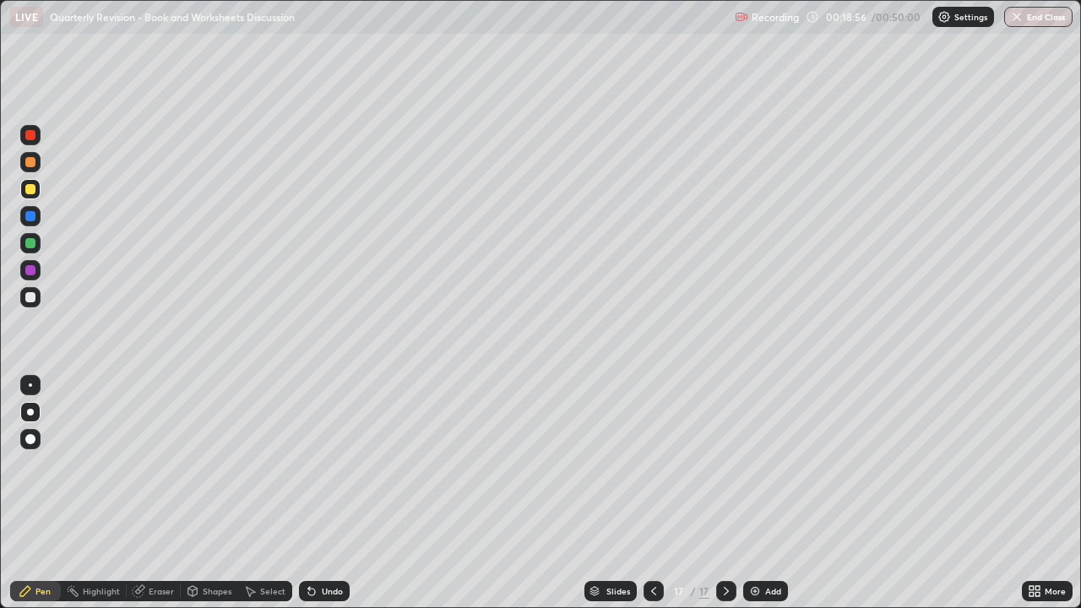
click at [652, 493] on icon at bounding box center [654, 592] width 14 height 14
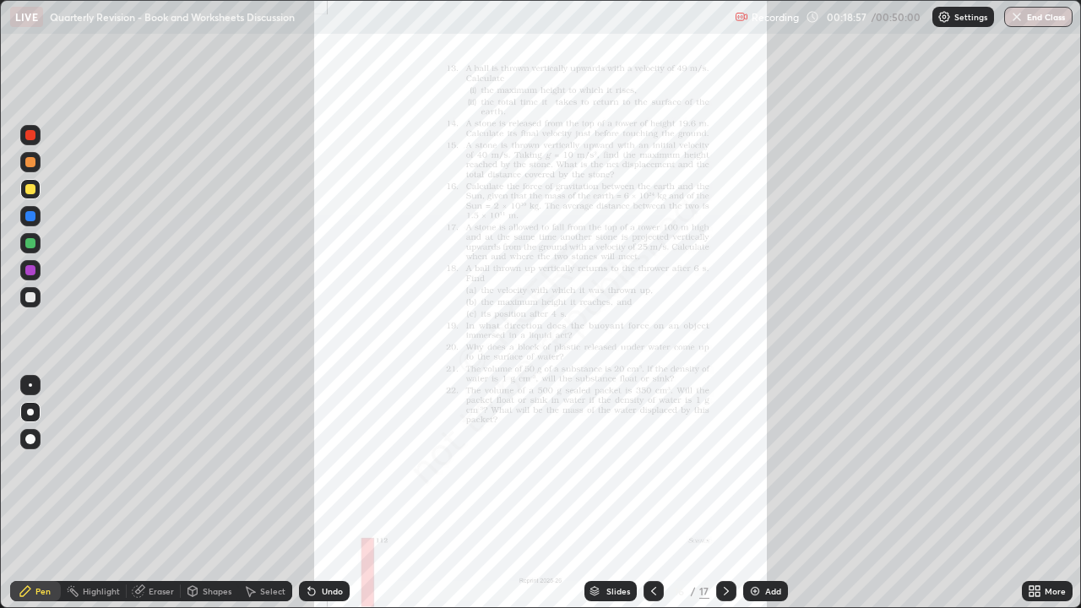
click at [727, 493] on icon at bounding box center [727, 592] width 14 height 14
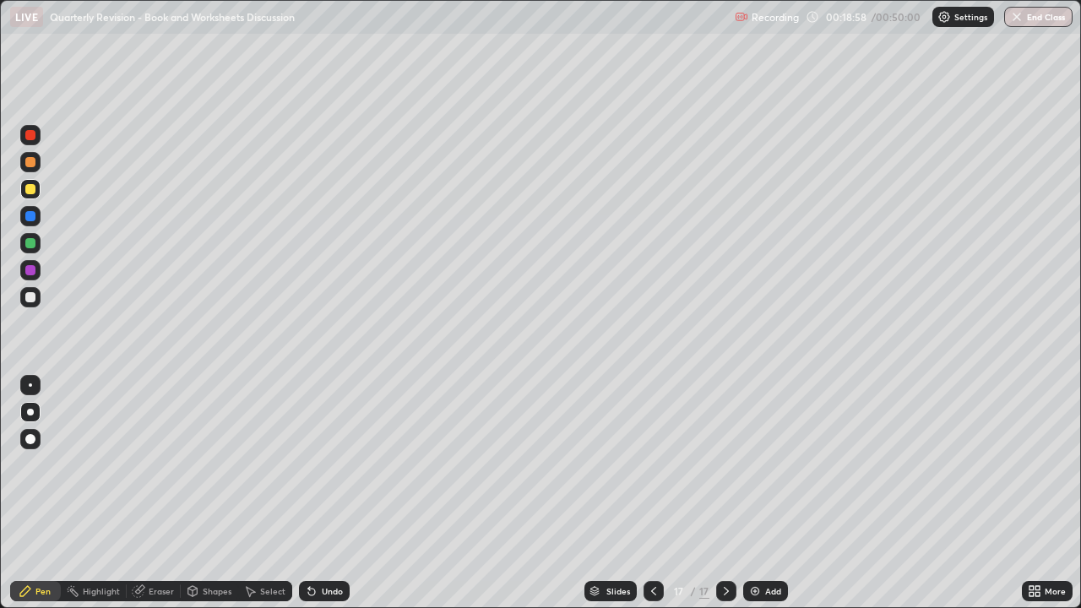
click at [325, 493] on div "Undo" at bounding box center [332, 591] width 21 height 8
click at [319, 493] on div "Undo" at bounding box center [324, 591] width 51 height 20
click at [324, 493] on div "Undo" at bounding box center [324, 591] width 51 height 20
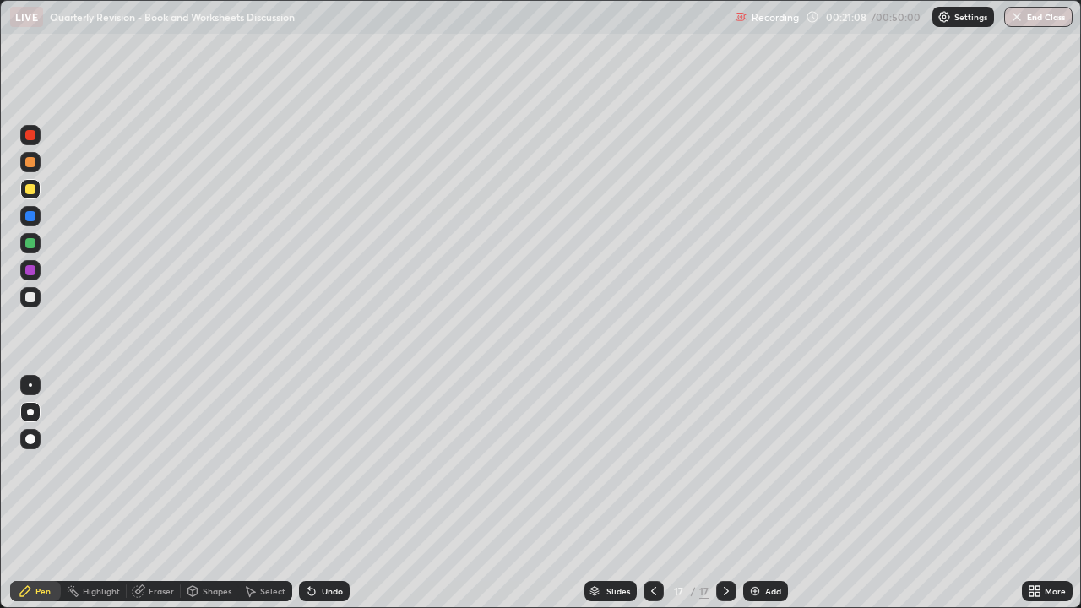
click at [29, 297] on div at bounding box center [30, 297] width 10 height 10
click at [33, 192] on div at bounding box center [30, 189] width 10 height 10
click at [326, 493] on div "Undo" at bounding box center [324, 591] width 51 height 20
click at [754, 493] on img at bounding box center [756, 592] width 14 height 14
click at [25, 217] on div at bounding box center [30, 216] width 10 height 10
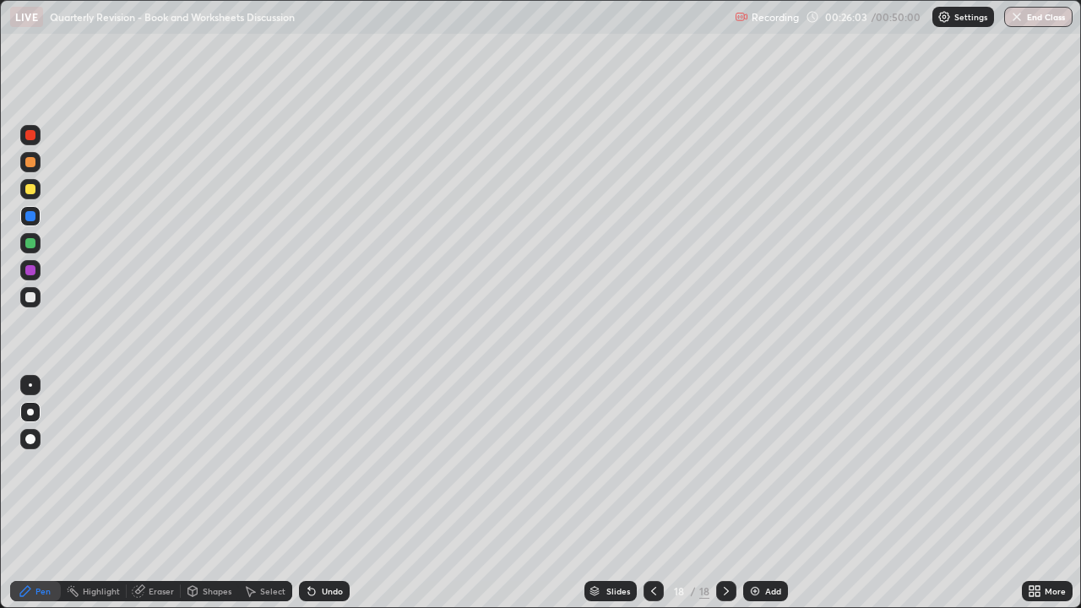
click at [29, 189] on div at bounding box center [30, 189] width 10 height 10
click at [25, 188] on div at bounding box center [30, 189] width 10 height 10
click at [645, 493] on div at bounding box center [654, 591] width 20 height 20
click at [651, 493] on icon at bounding box center [654, 592] width 14 height 14
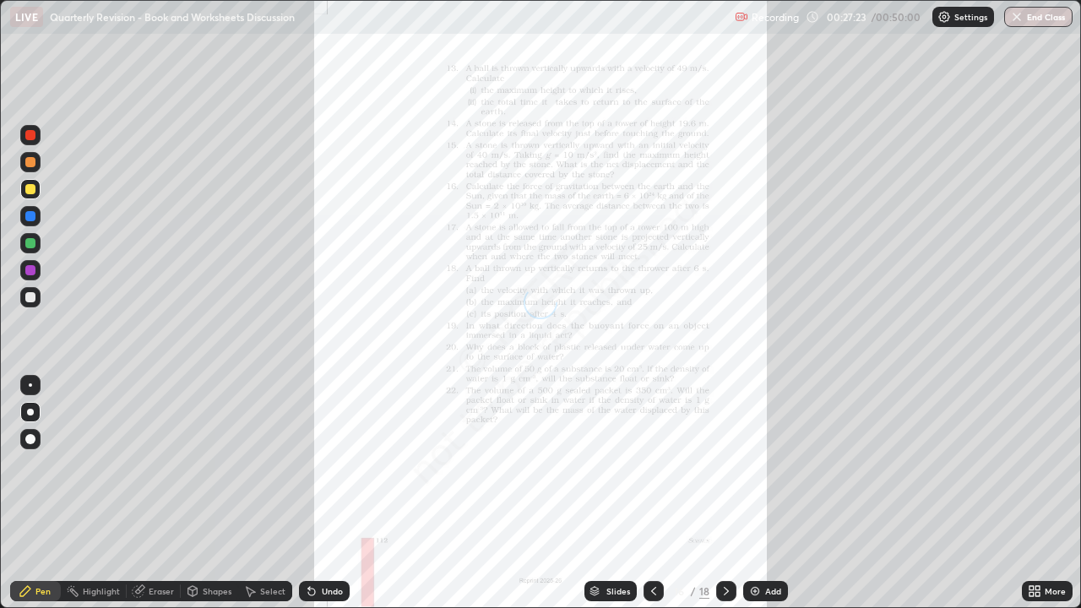
click at [724, 493] on icon at bounding box center [727, 592] width 14 height 14
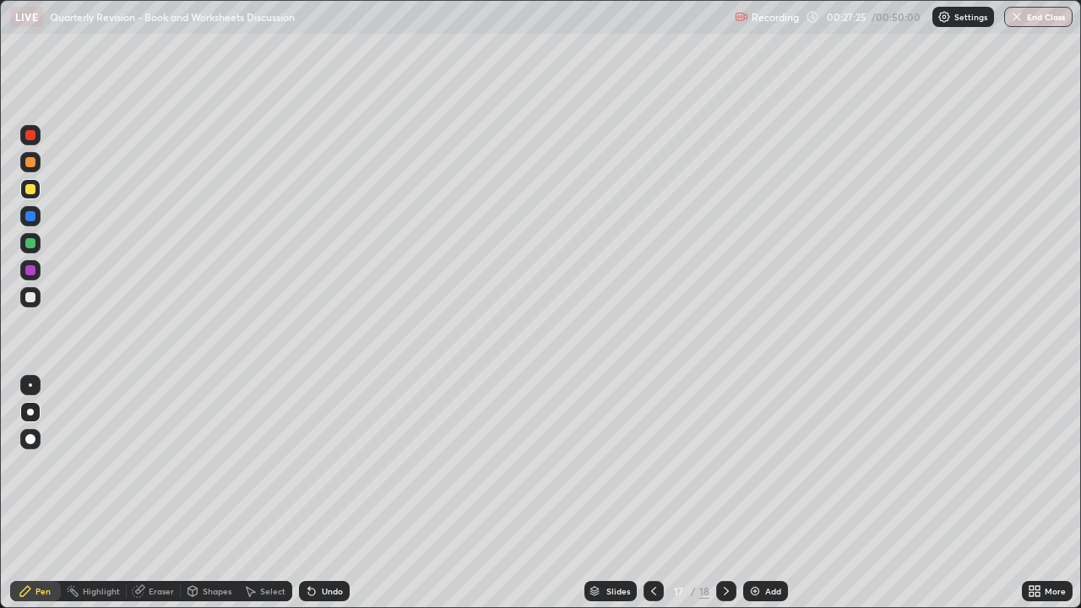
click at [32, 132] on div at bounding box center [30, 135] width 10 height 10
click at [722, 493] on icon at bounding box center [727, 592] width 14 height 14
click at [26, 188] on div at bounding box center [30, 189] width 10 height 10
click at [322, 493] on div "Undo" at bounding box center [332, 591] width 21 height 8
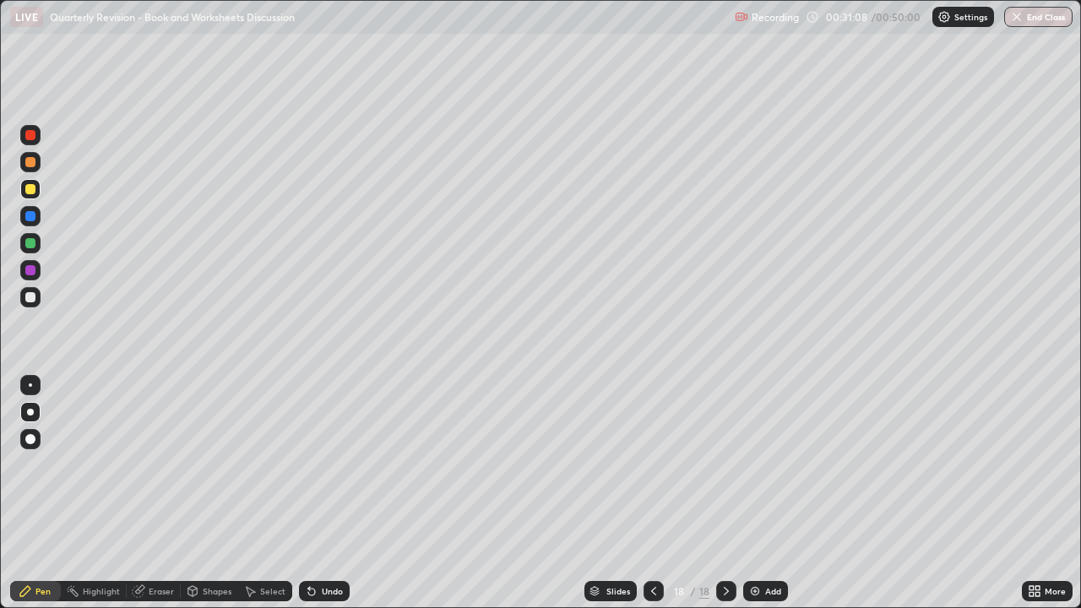
click at [323, 493] on div "Undo" at bounding box center [332, 591] width 21 height 8
click at [322, 493] on div "Undo" at bounding box center [332, 591] width 21 height 8
click at [327, 493] on div "Undo" at bounding box center [324, 591] width 51 height 20
click at [319, 493] on div "Undo" at bounding box center [324, 591] width 51 height 20
click at [324, 493] on div "Undo" at bounding box center [332, 591] width 21 height 8
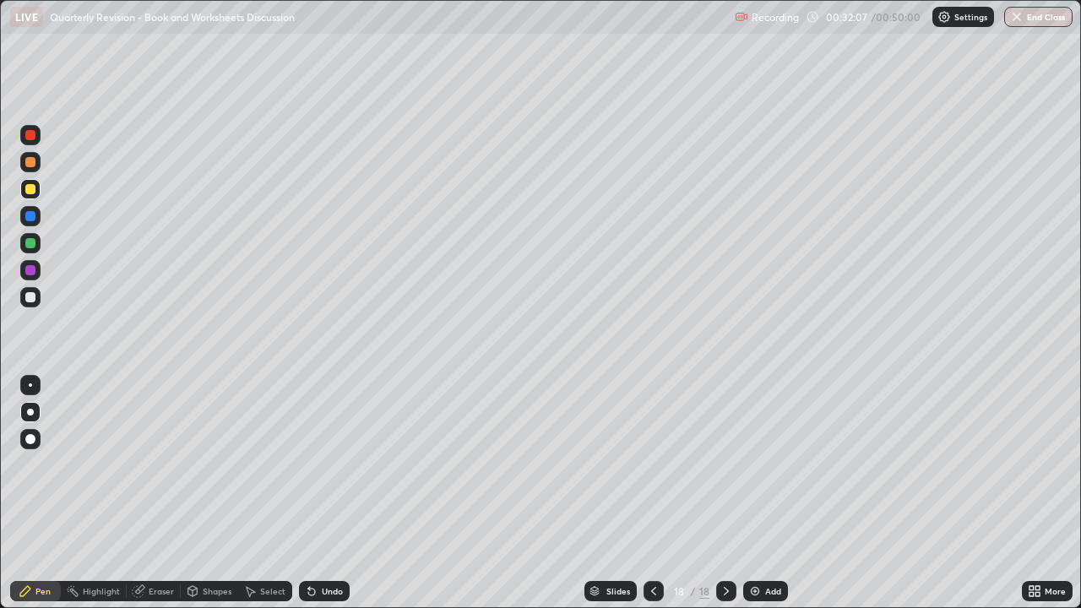
click at [324, 493] on div "Undo" at bounding box center [332, 591] width 21 height 8
click at [330, 493] on div "Undo" at bounding box center [332, 591] width 21 height 8
click at [654, 493] on icon at bounding box center [654, 592] width 14 height 14
click at [651, 493] on icon at bounding box center [654, 592] width 14 height 14
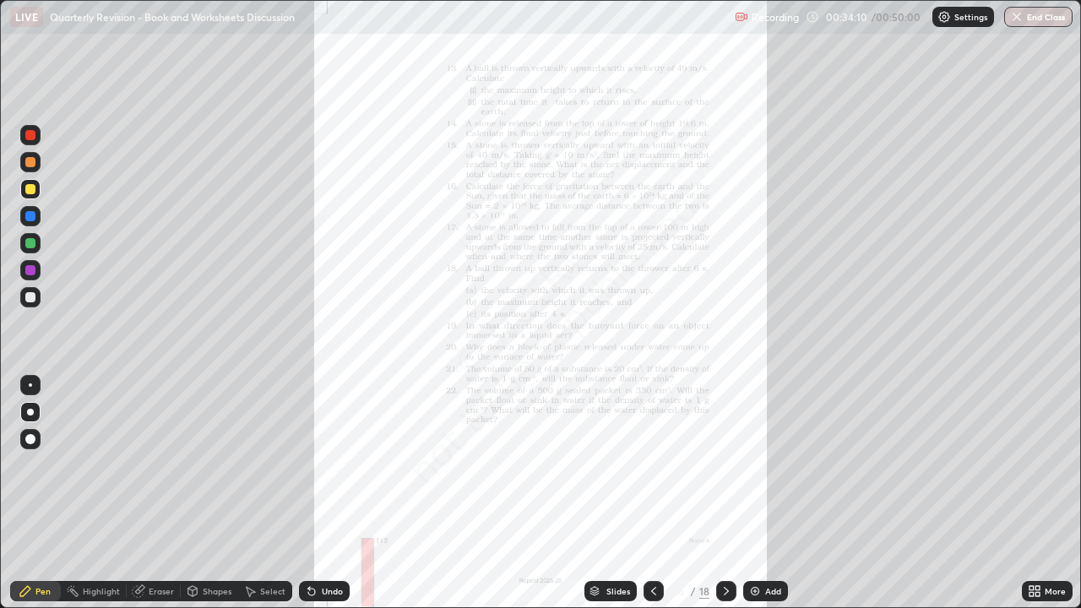
click at [1050, 493] on div "More" at bounding box center [1055, 591] width 21 height 8
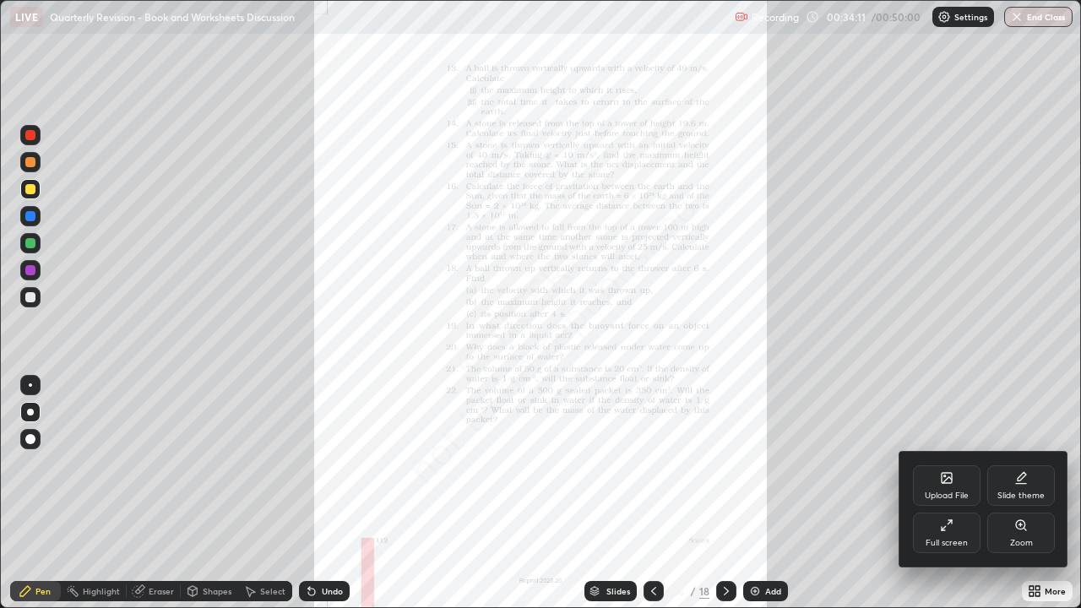
click at [1019, 493] on icon at bounding box center [1020, 524] width 9 height 9
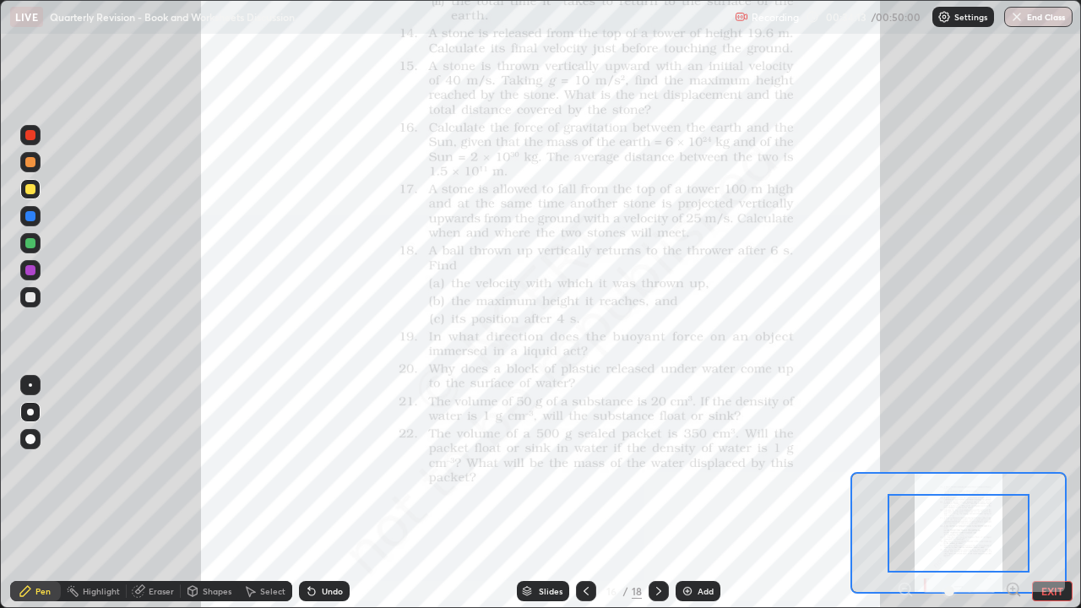
click at [1013, 493] on icon at bounding box center [1013, 589] width 4 height 0
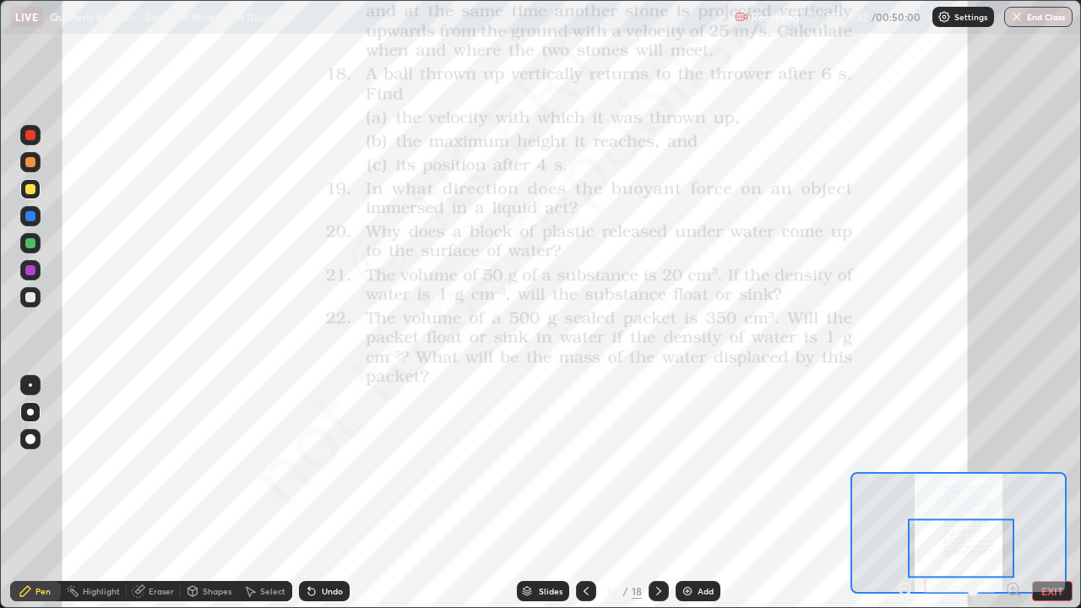
click at [29, 215] on div at bounding box center [30, 216] width 10 height 10
click at [30, 385] on div at bounding box center [30, 385] width 3 height 3
click at [655, 493] on icon at bounding box center [659, 592] width 14 height 14
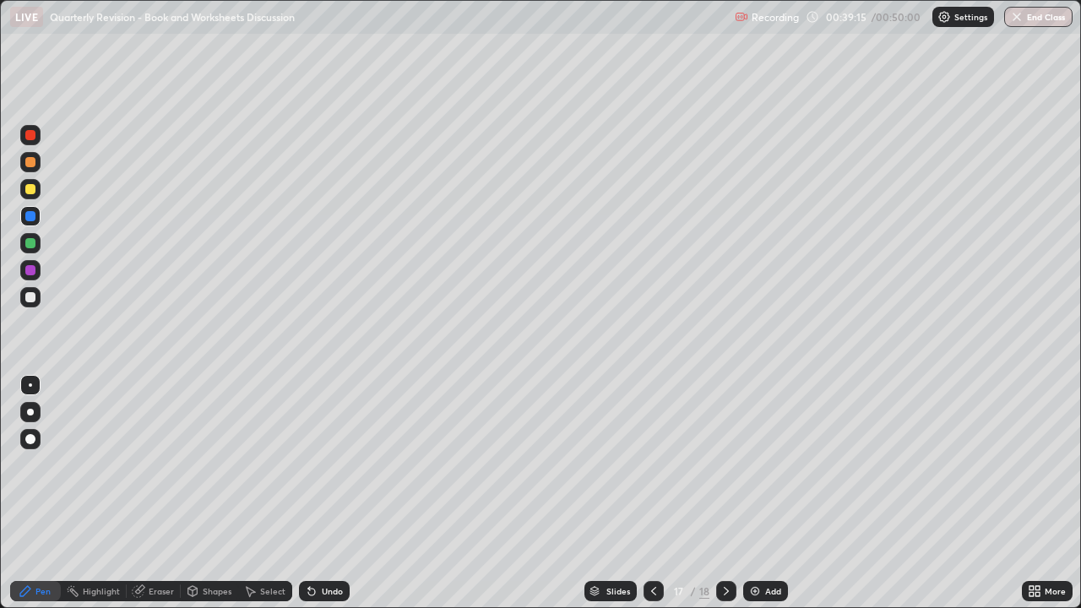
click at [726, 493] on icon at bounding box center [727, 592] width 14 height 14
click at [767, 493] on div "Add" at bounding box center [773, 591] width 16 height 8
click at [30, 411] on div at bounding box center [30, 412] width 7 height 7
click at [325, 493] on div "Undo" at bounding box center [332, 591] width 21 height 8
click at [327, 493] on div "Undo" at bounding box center [332, 591] width 21 height 8
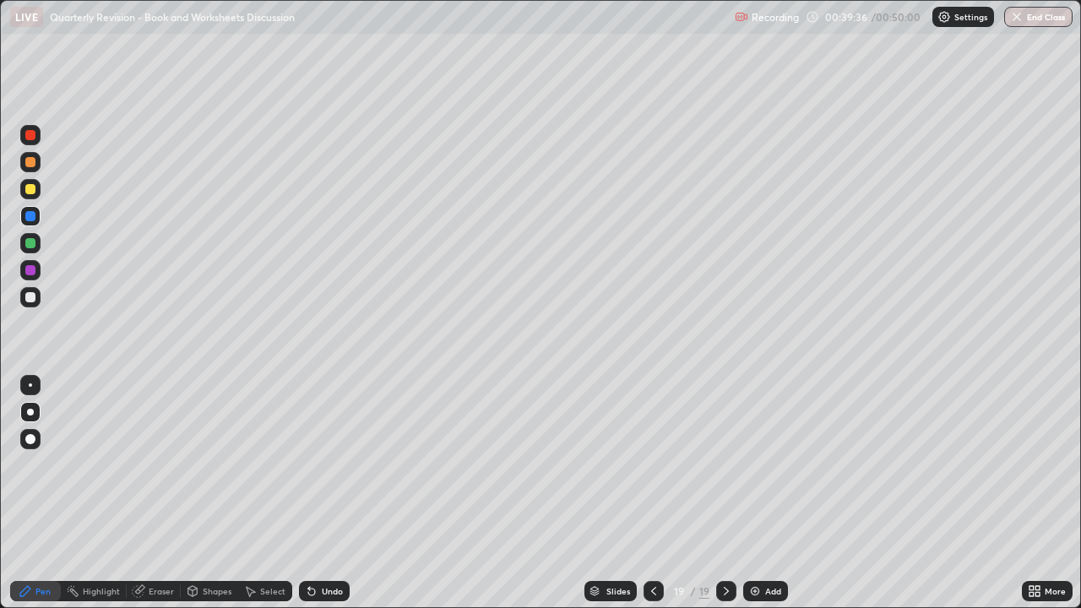
click at [319, 493] on div "Undo" at bounding box center [324, 591] width 51 height 20
click at [27, 297] on div at bounding box center [30, 297] width 10 height 10
click at [27, 215] on div at bounding box center [30, 216] width 10 height 10
click at [654, 493] on icon at bounding box center [654, 592] width 14 height 14
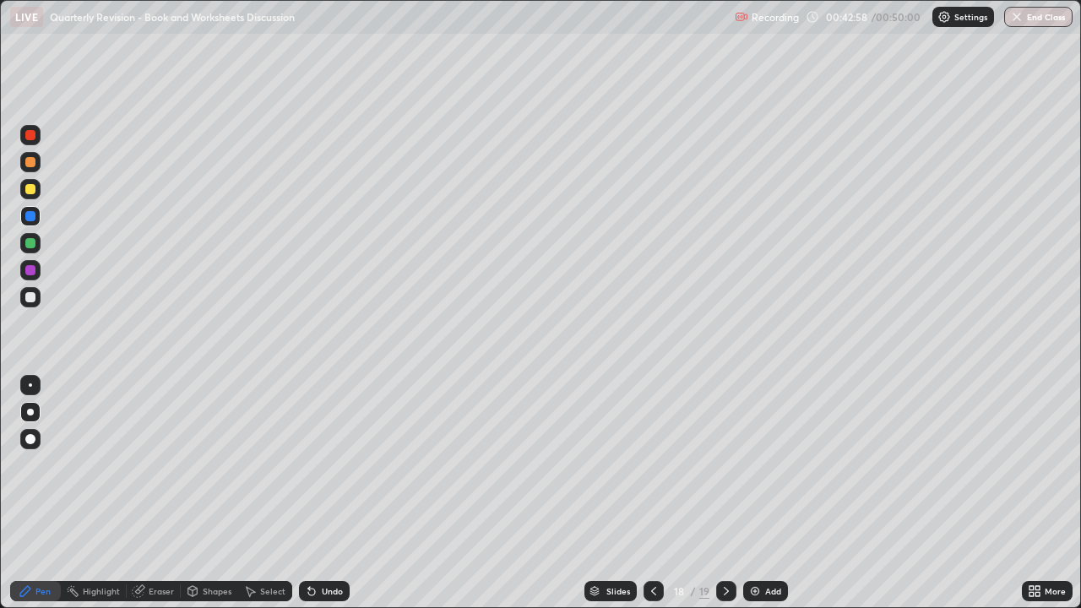
click at [652, 493] on icon at bounding box center [654, 592] width 14 height 14
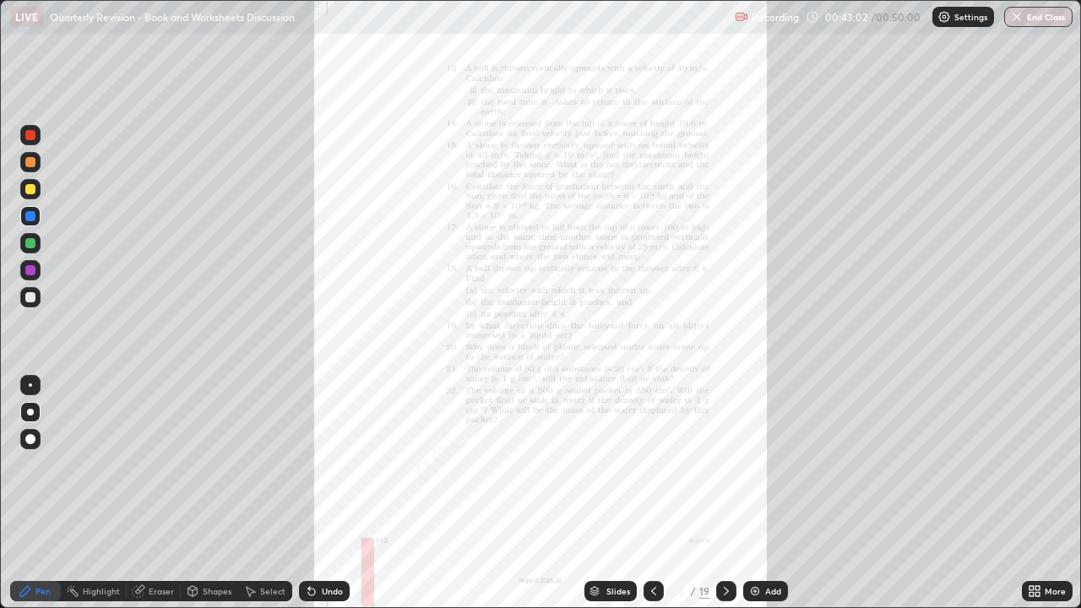
click at [725, 493] on icon at bounding box center [727, 592] width 14 height 14
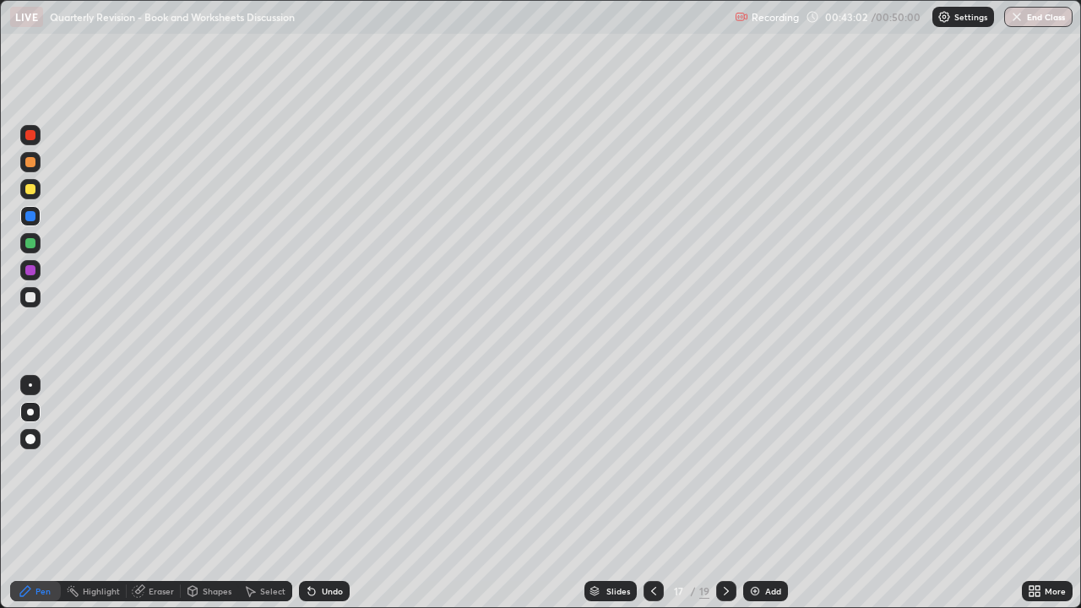
click at [728, 493] on icon at bounding box center [727, 592] width 14 height 14
click at [725, 493] on icon at bounding box center [727, 592] width 14 height 14
click at [1045, 16] on button "End Class" at bounding box center [1039, 17] width 68 height 20
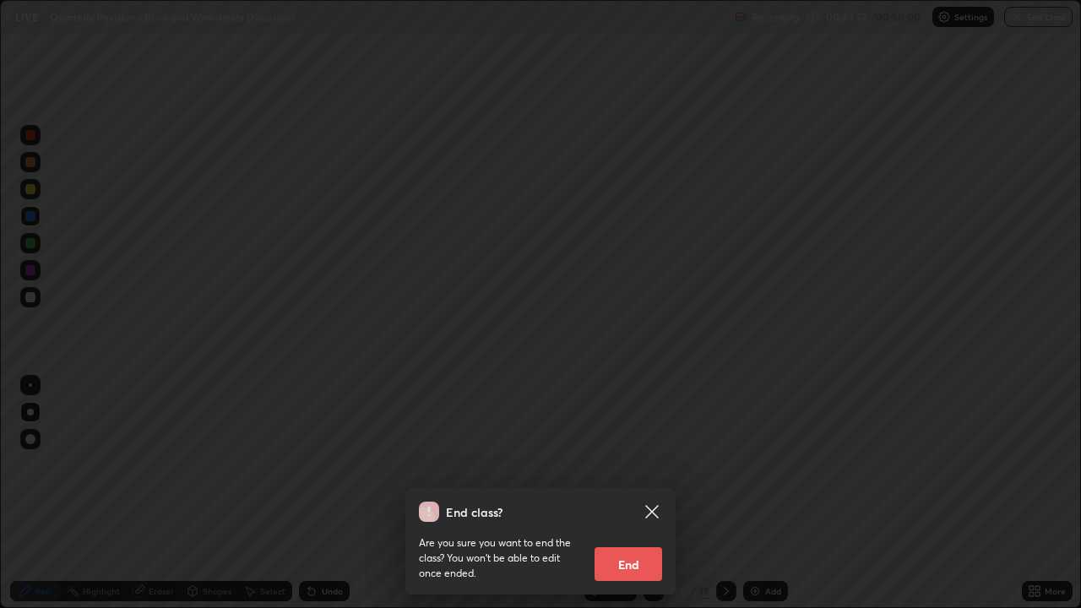
click at [646, 493] on button "End" at bounding box center [629, 564] width 68 height 34
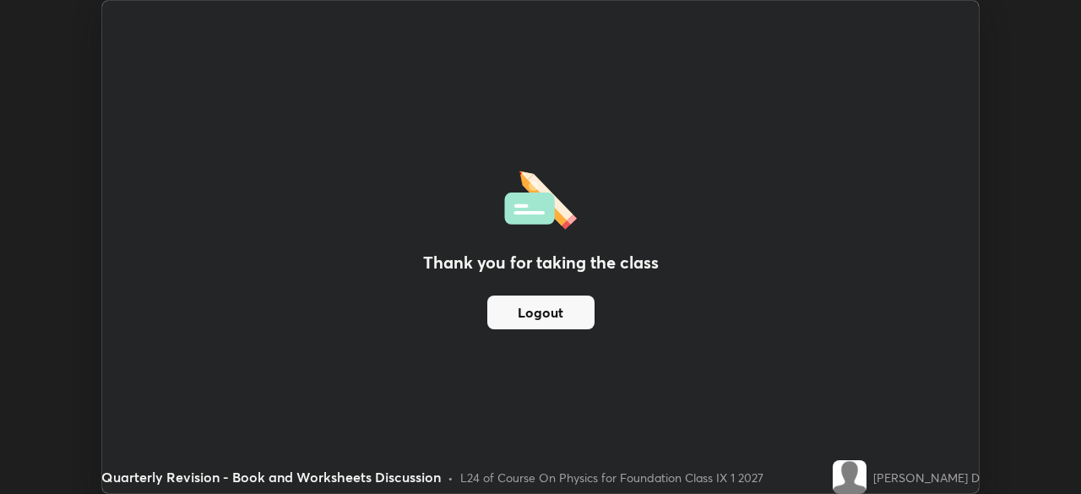
scroll to position [83994, 83406]
click at [526, 320] on button "Logout" at bounding box center [540, 313] width 107 height 34
click at [526, 317] on button "Logout" at bounding box center [540, 313] width 107 height 34
click at [902, 150] on div "Thank you for taking the class Logout" at bounding box center [540, 247] width 877 height 493
